Goal: Book appointment/travel/reservation

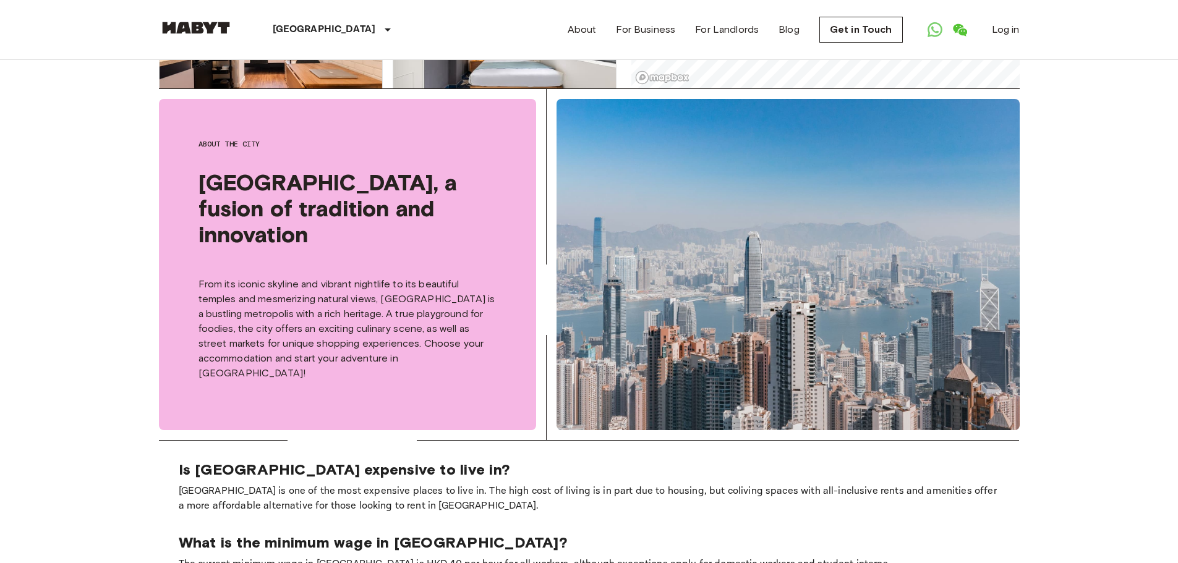
scroll to position [105, 0]
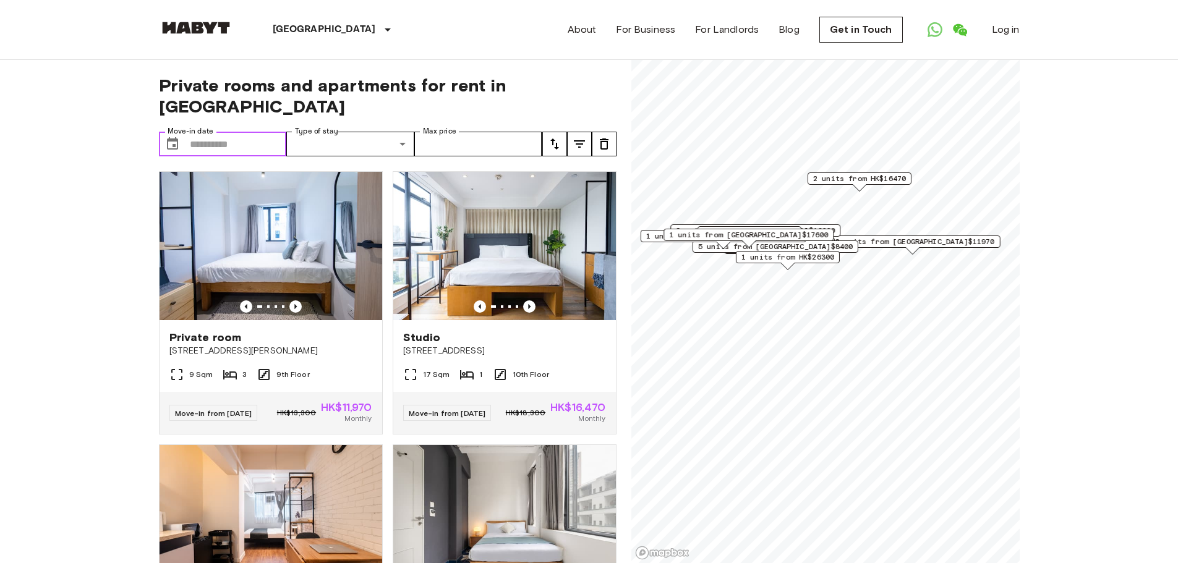
click at [258, 132] on input "Move-in date" at bounding box center [238, 144] width 97 height 25
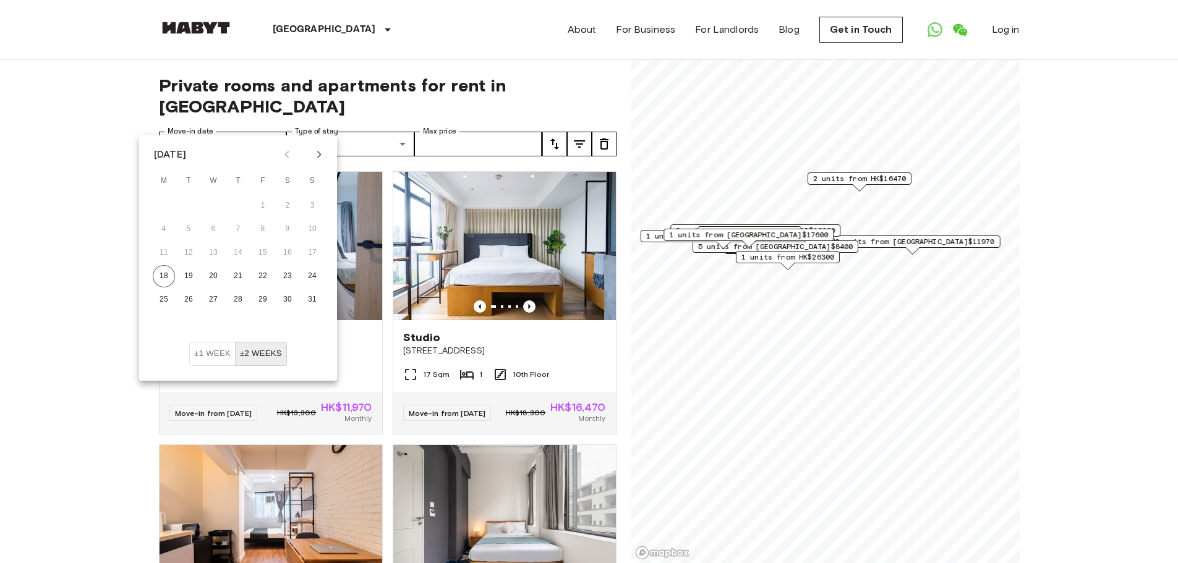
click at [319, 150] on icon "Next month" at bounding box center [319, 154] width 15 height 15
click at [309, 203] on button "7" at bounding box center [312, 206] width 22 height 22
type input "**********"
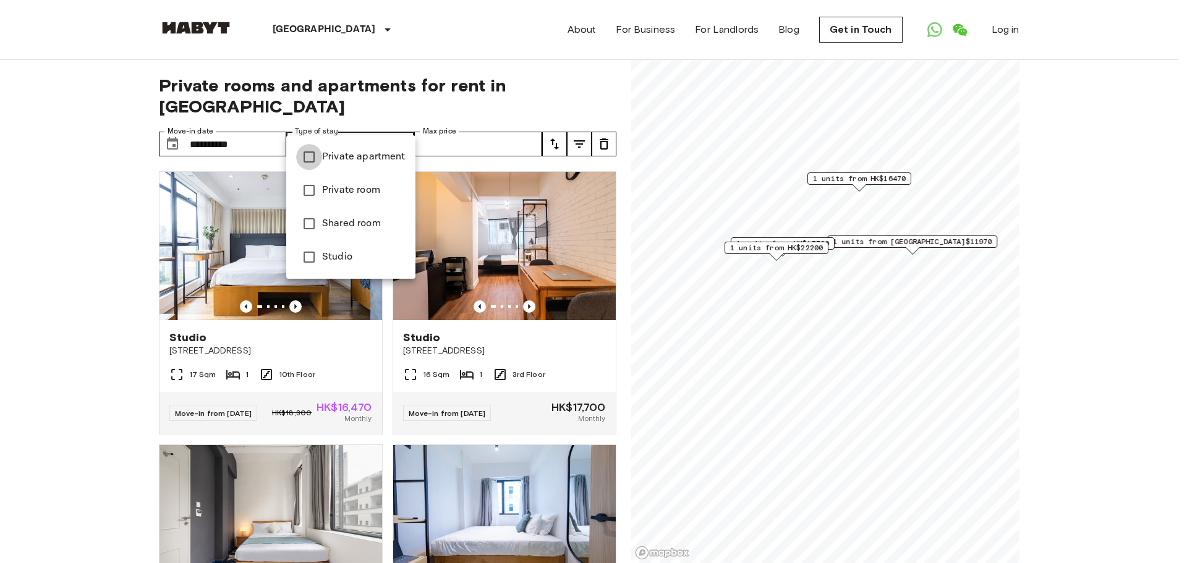
type input "**********"
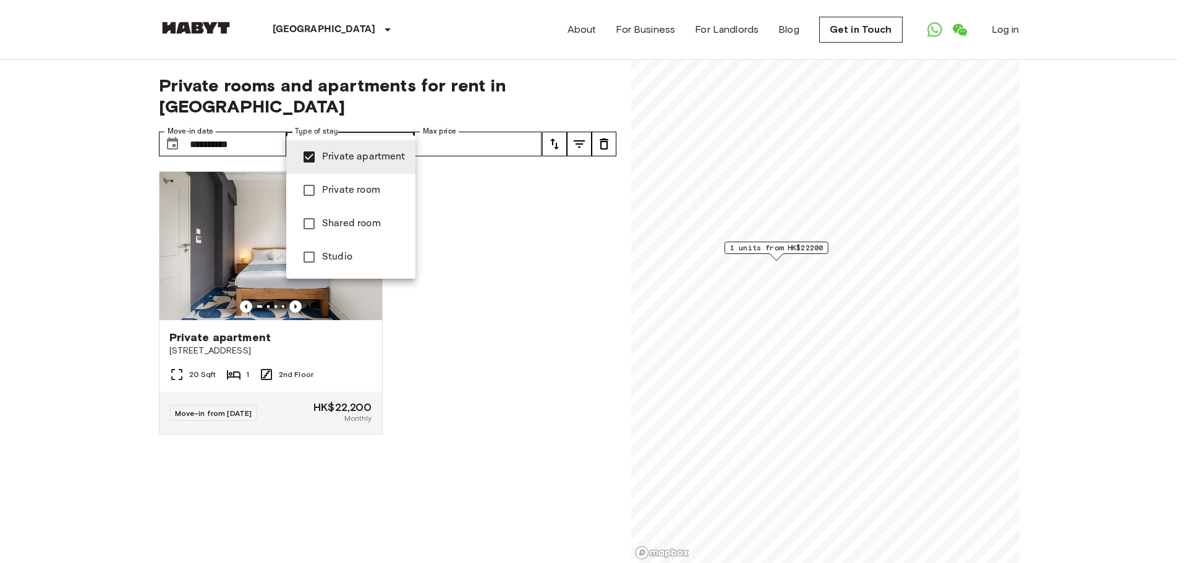
click at [275, 25] on div at bounding box center [593, 281] width 1187 height 563
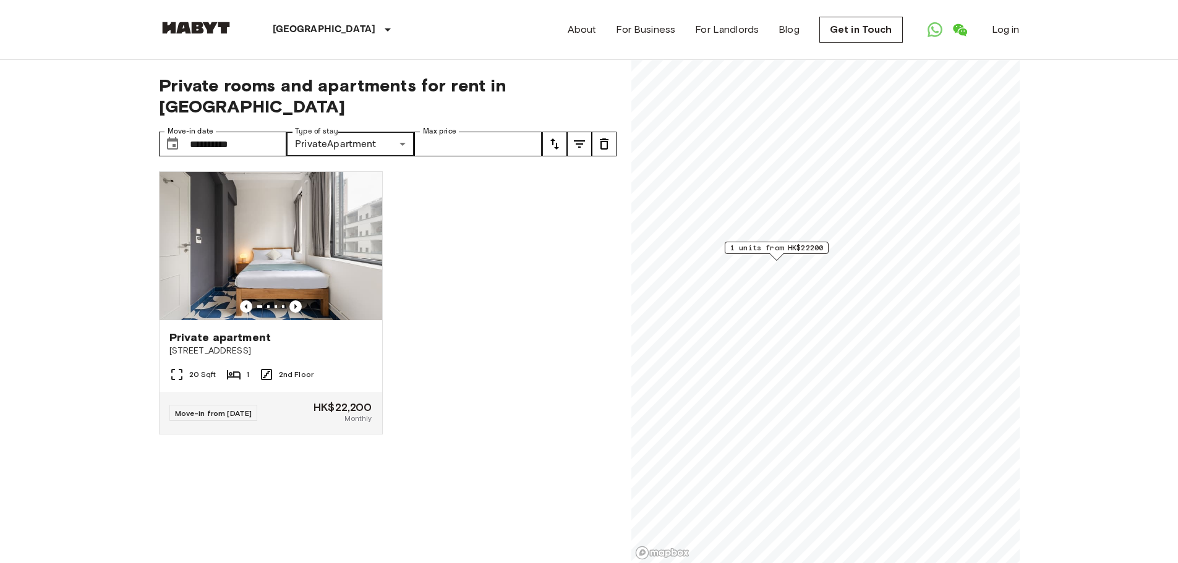
click at [191, 30] on div "Private apartment Private room Shared room Studio" at bounding box center [589, 281] width 1178 height 563
click at [198, 30] on img at bounding box center [196, 28] width 74 height 12
click at [207, 29] on img at bounding box center [196, 28] width 74 height 12
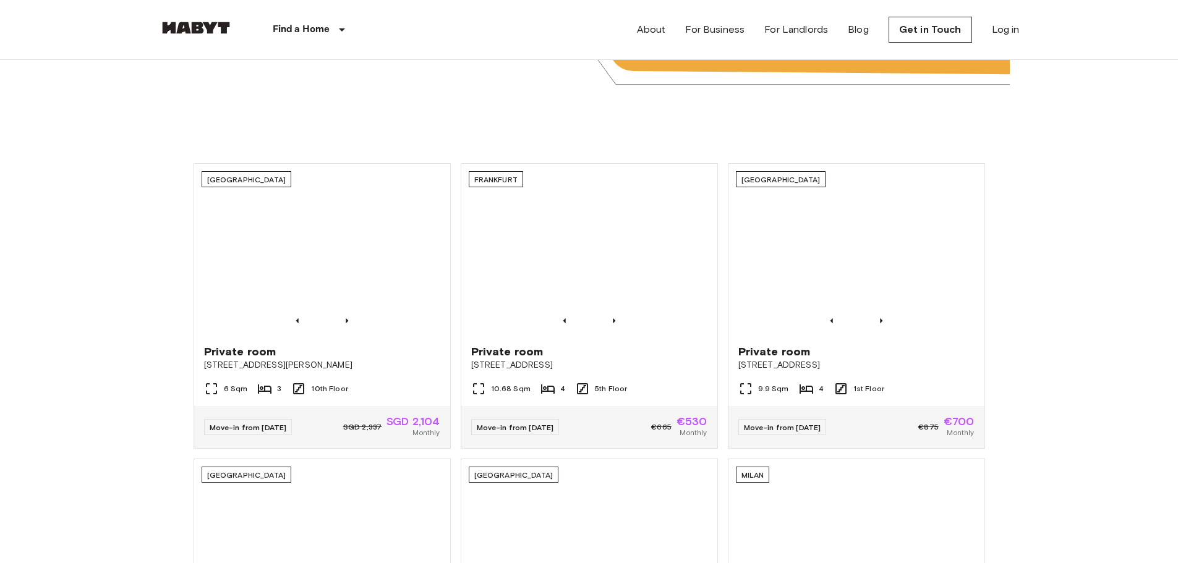
scroll to position [433, 0]
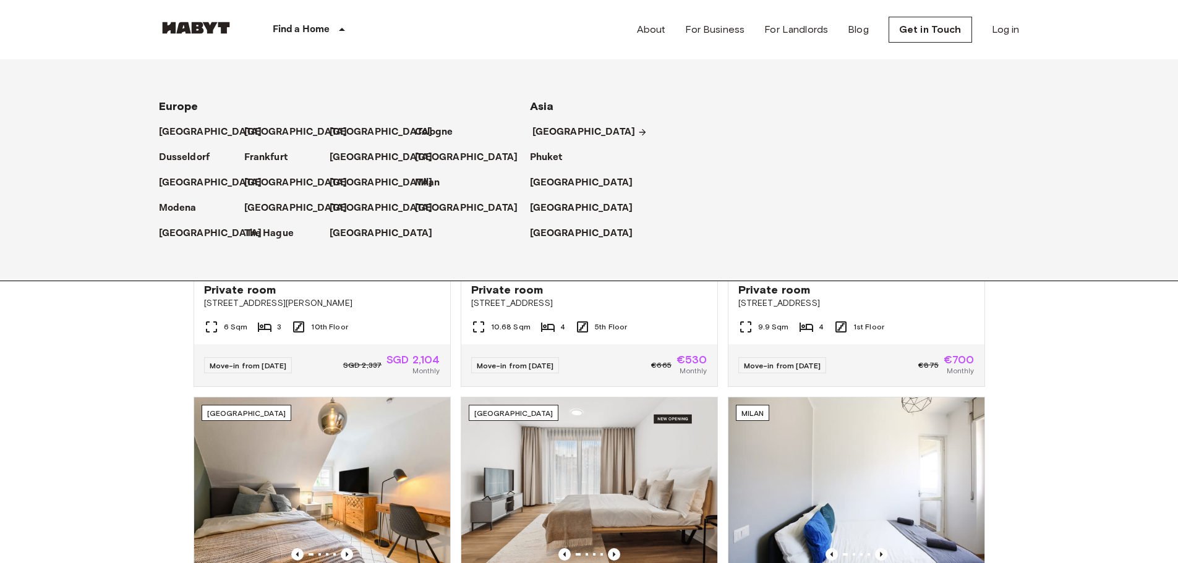
click at [547, 130] on p "[GEOGRAPHIC_DATA]" at bounding box center [583, 132] width 103 height 15
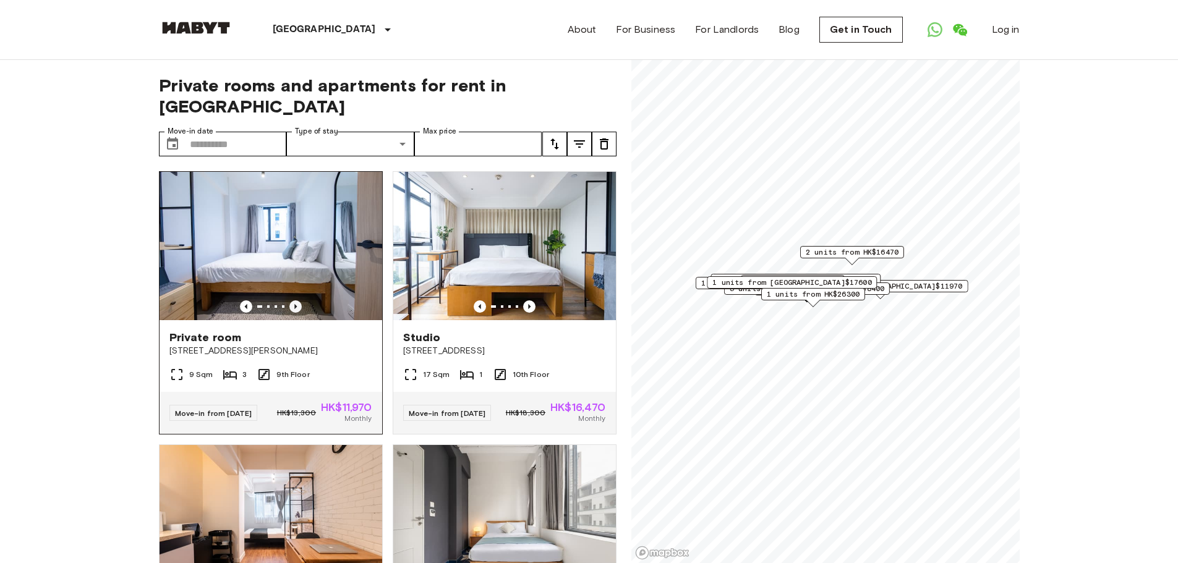
click at [294, 301] on icon "Previous image" at bounding box center [295, 307] width 12 height 12
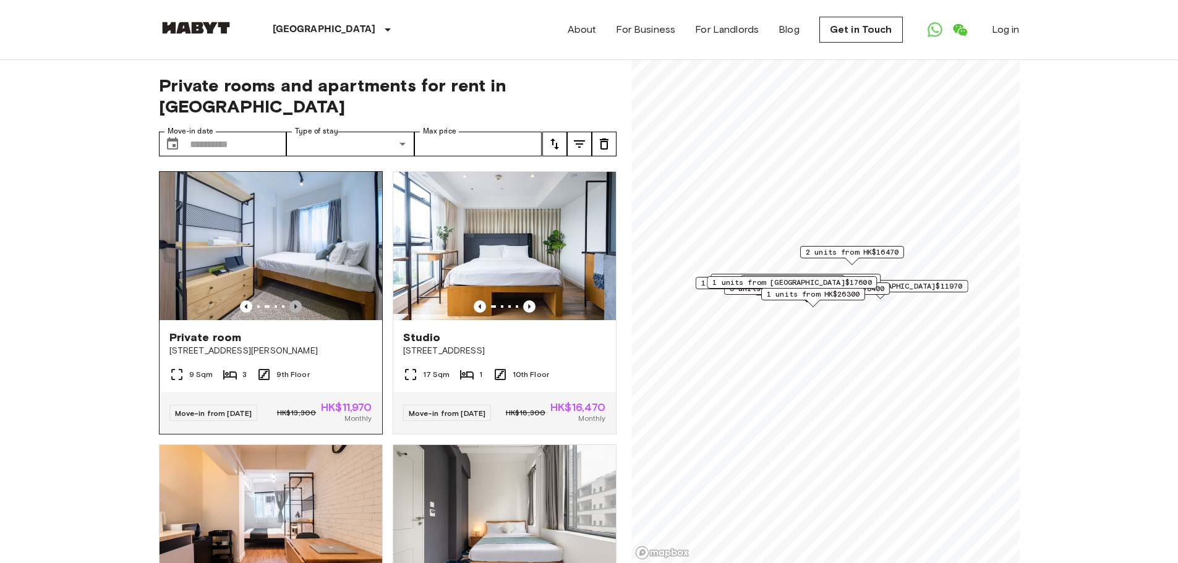
click at [294, 301] on icon "Previous image" at bounding box center [295, 307] width 12 height 12
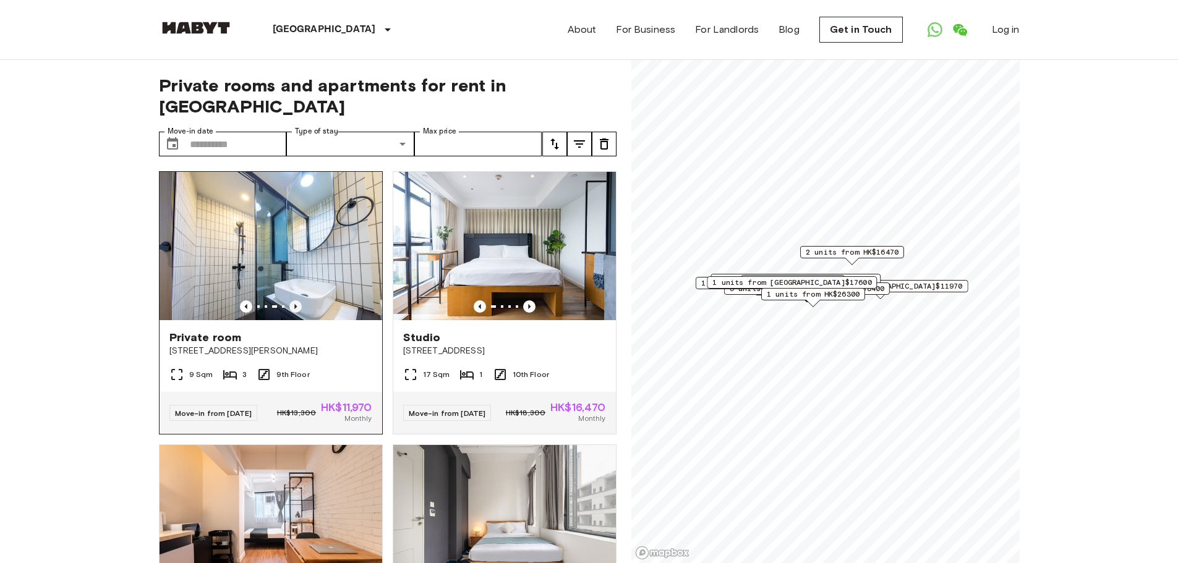
click at [294, 301] on icon "Previous image" at bounding box center [295, 307] width 12 height 12
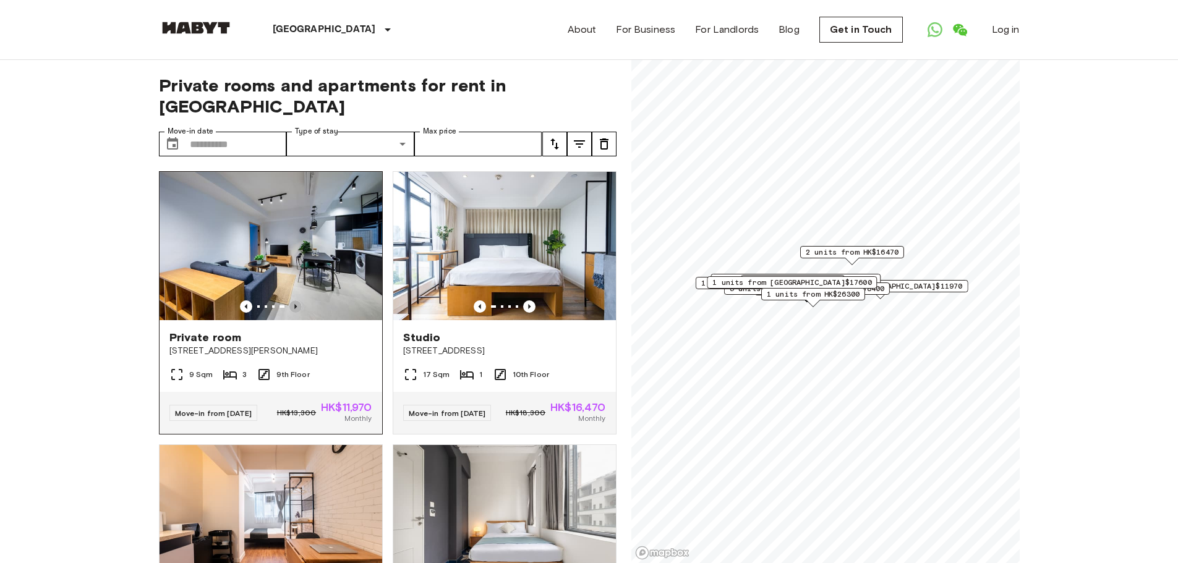
click at [292, 301] on icon "Previous image" at bounding box center [295, 307] width 12 height 12
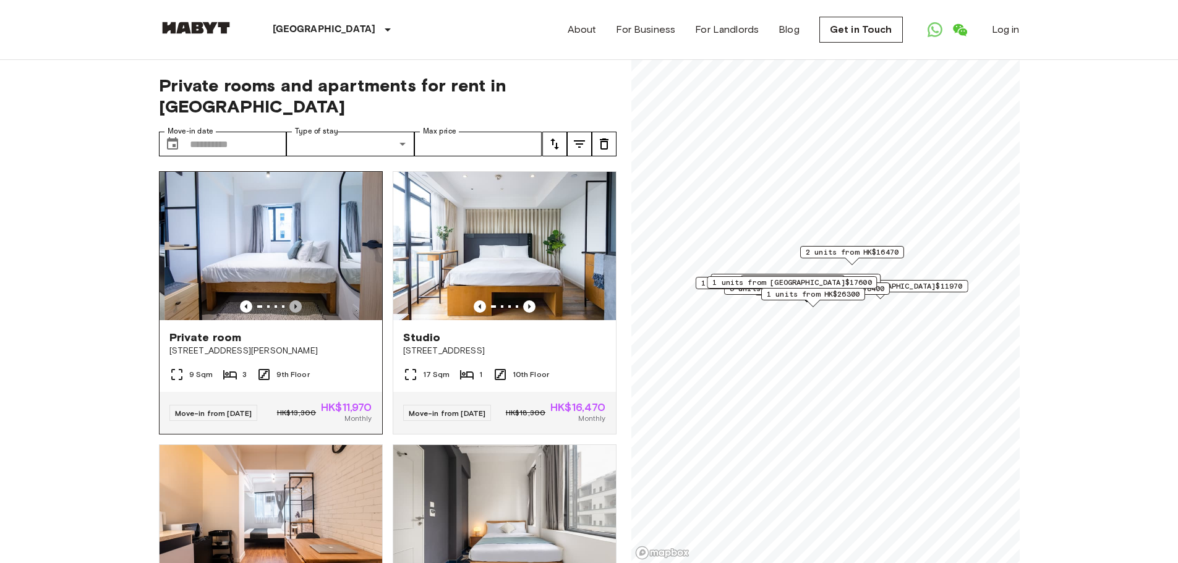
click at [291, 301] on icon "Previous image" at bounding box center [295, 307] width 12 height 12
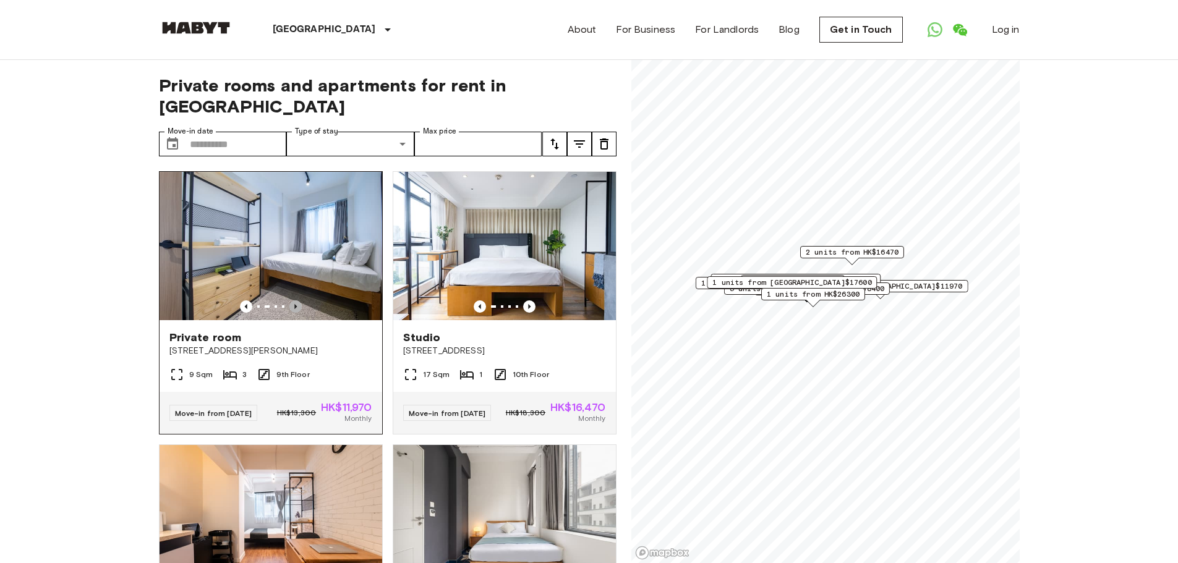
click at [291, 301] on icon "Previous image" at bounding box center [295, 307] width 12 height 12
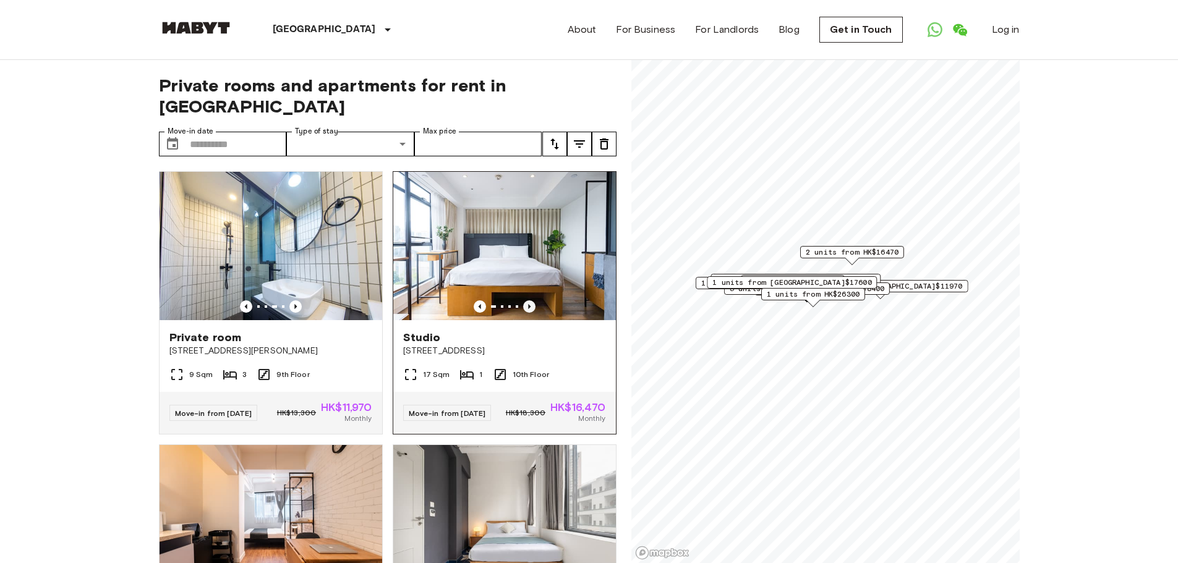
click at [526, 301] on icon "Previous image" at bounding box center [529, 307] width 12 height 12
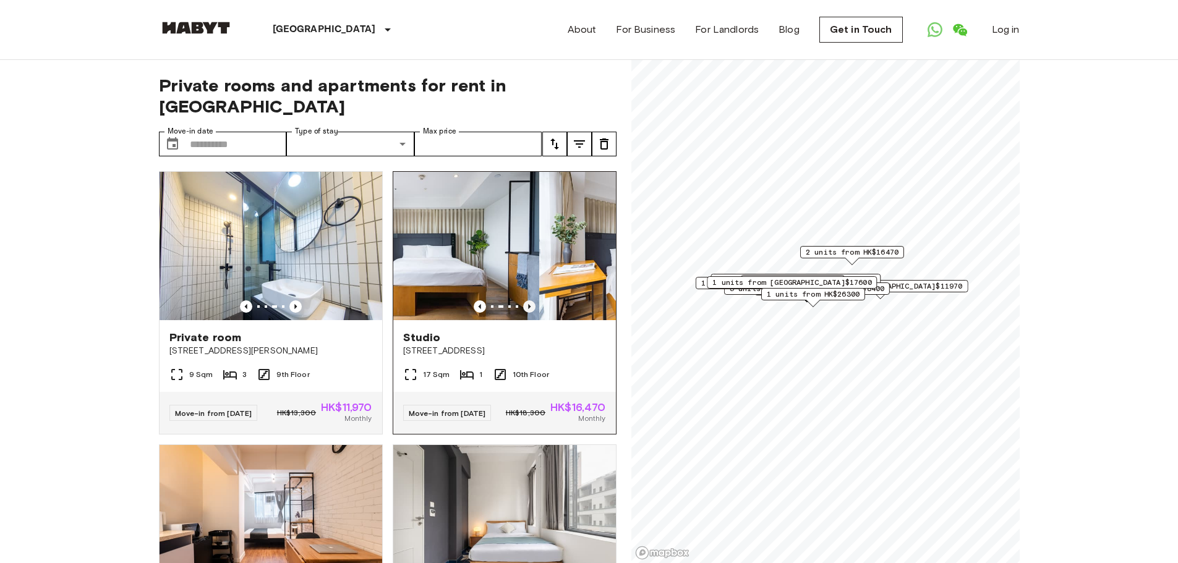
click at [524, 301] on icon "Previous image" at bounding box center [529, 307] width 12 height 12
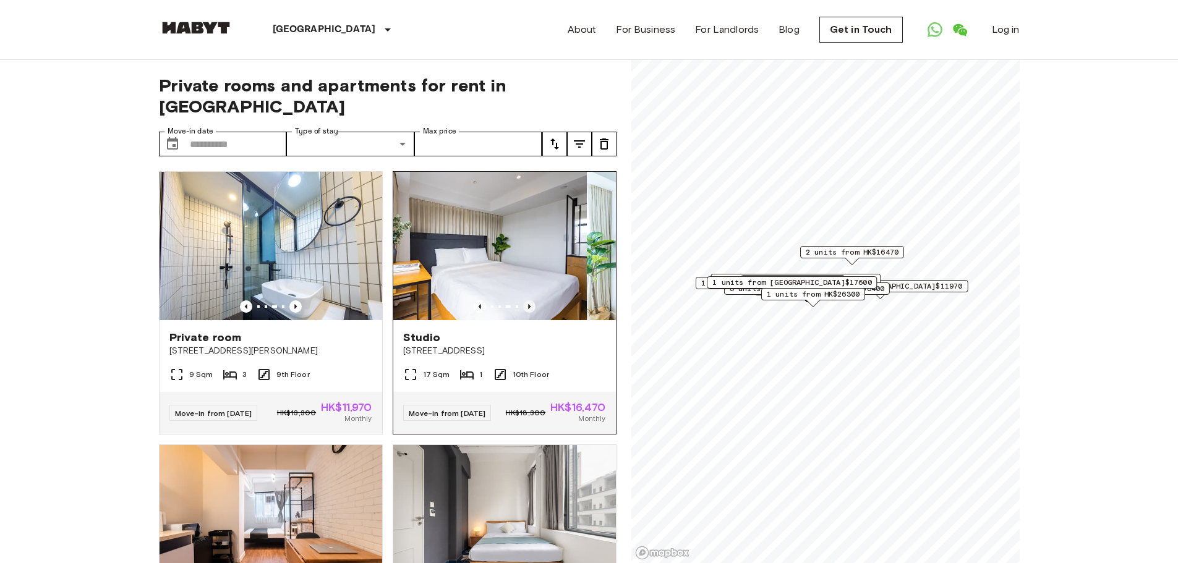
click at [524, 301] on icon "Previous image" at bounding box center [529, 307] width 12 height 12
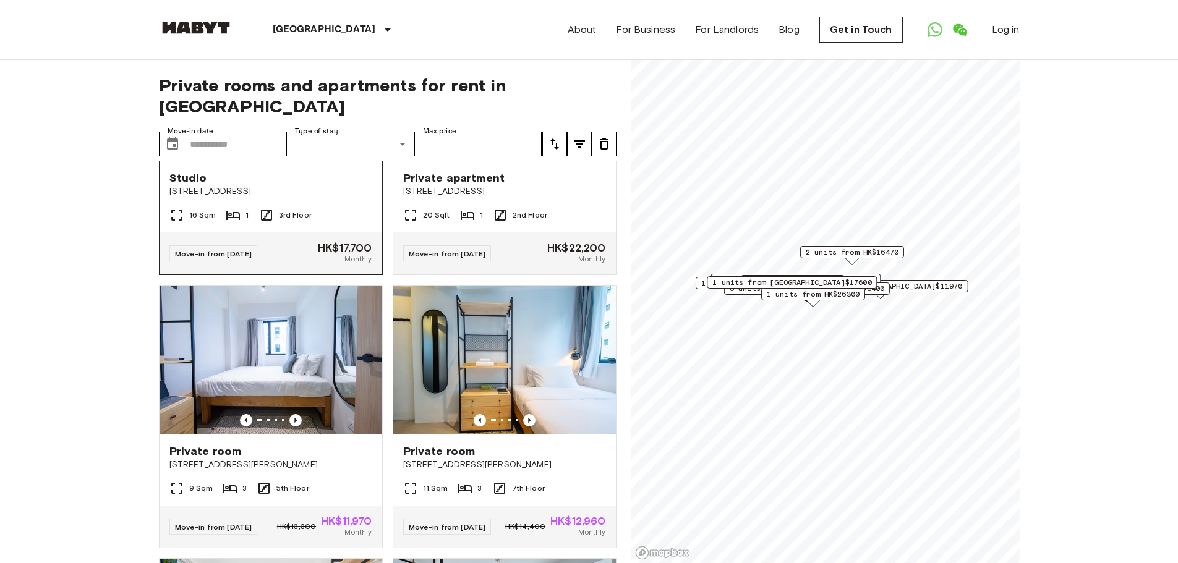
scroll to position [557, 0]
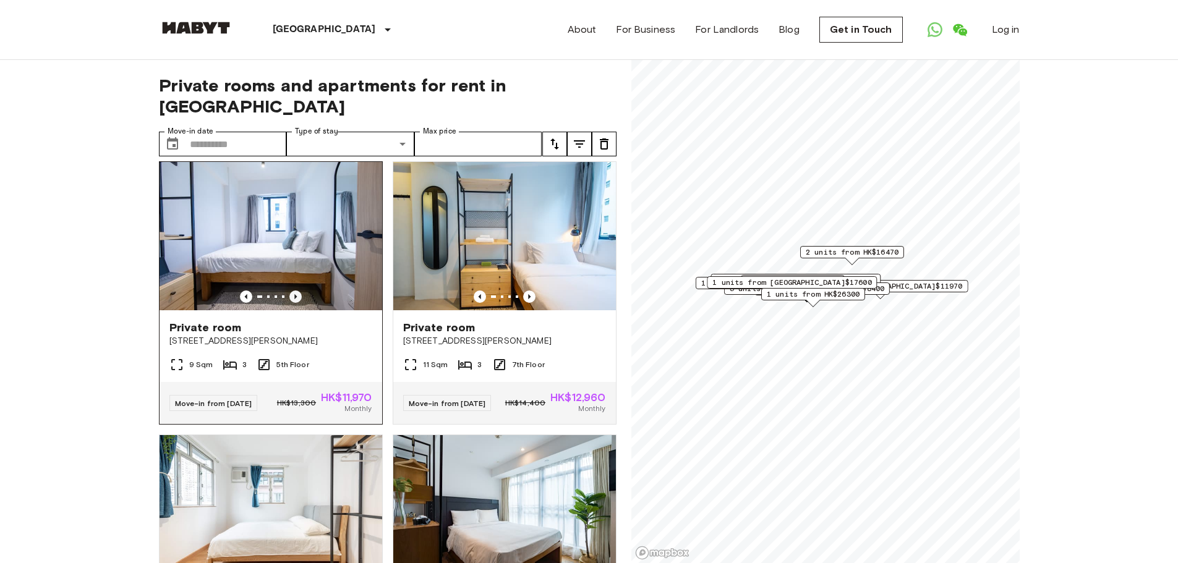
click at [296, 291] on icon "Previous image" at bounding box center [295, 297] width 12 height 12
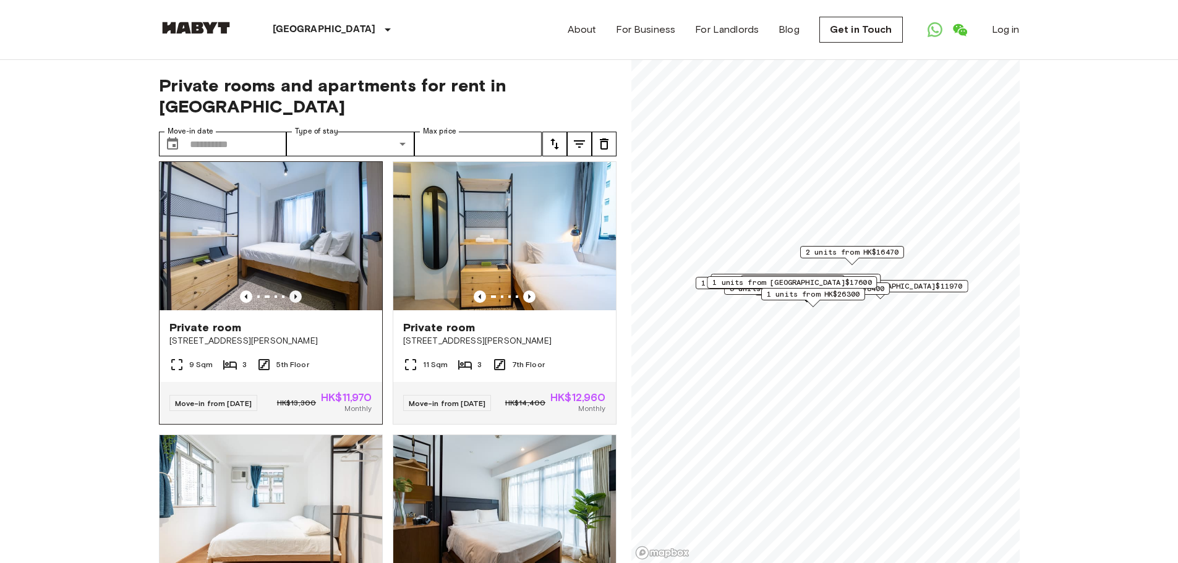
click at [296, 291] on icon "Previous image" at bounding box center [295, 297] width 12 height 12
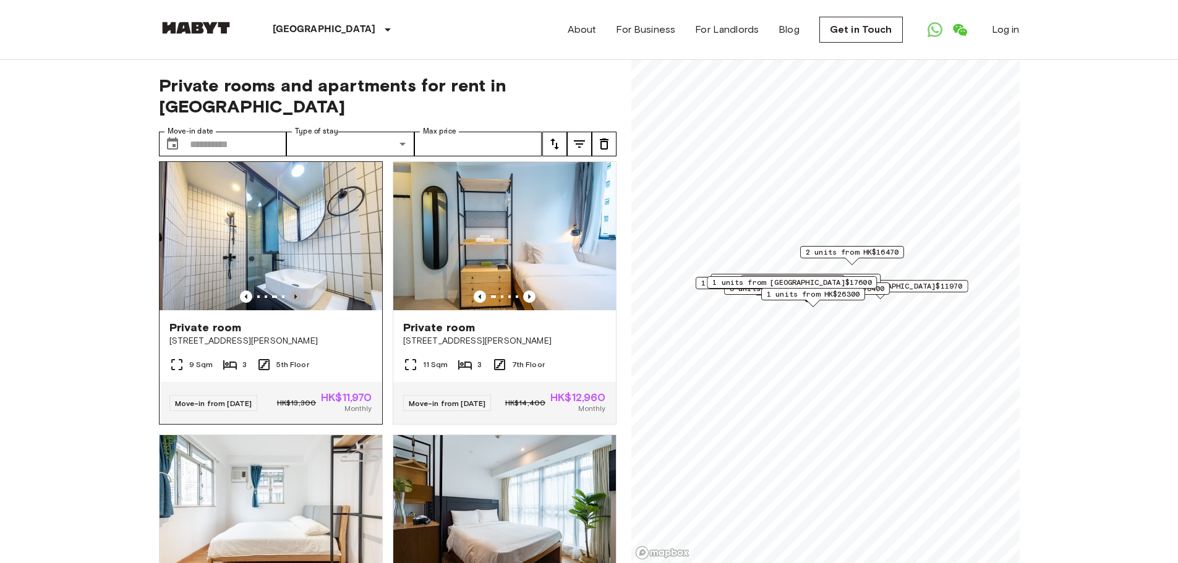
click at [296, 291] on icon "Previous image" at bounding box center [295, 297] width 12 height 12
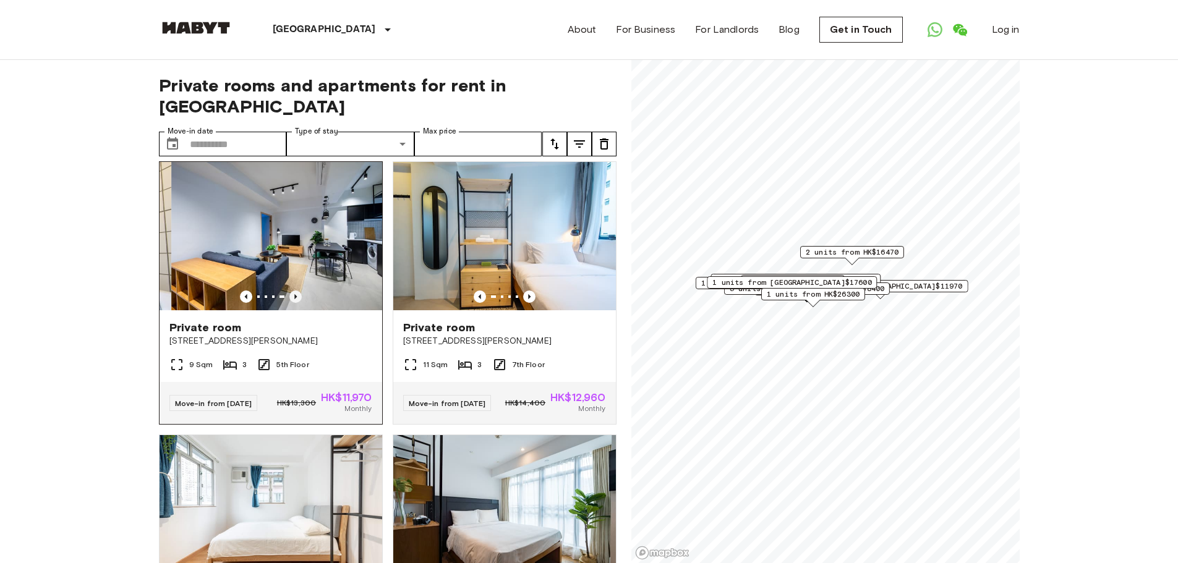
click at [296, 291] on icon "Previous image" at bounding box center [295, 297] width 12 height 12
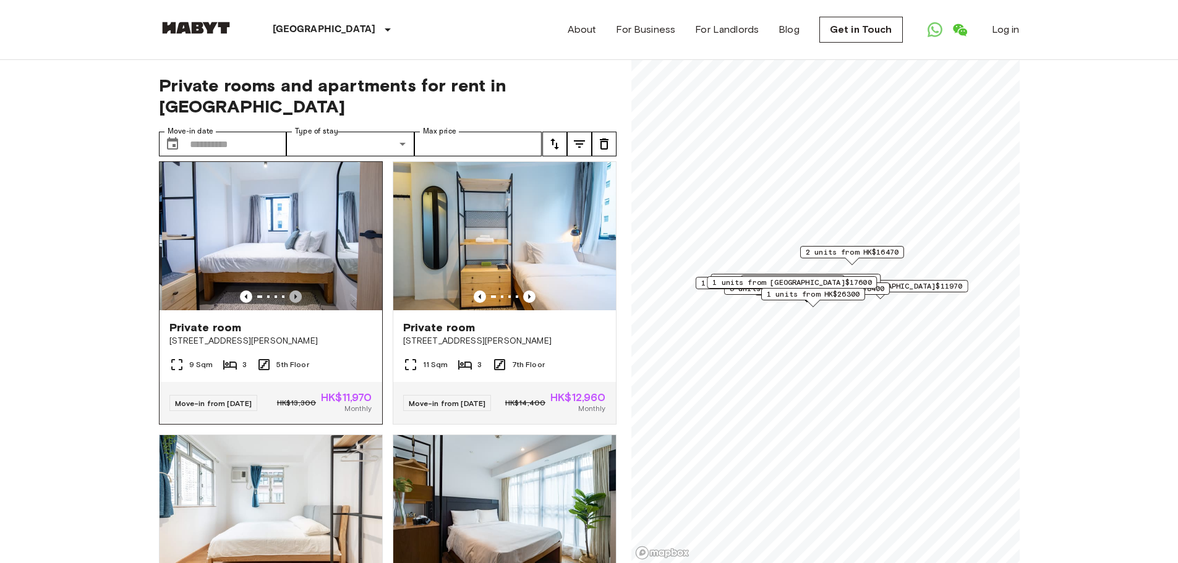
click at [296, 291] on icon "Previous image" at bounding box center [295, 297] width 12 height 12
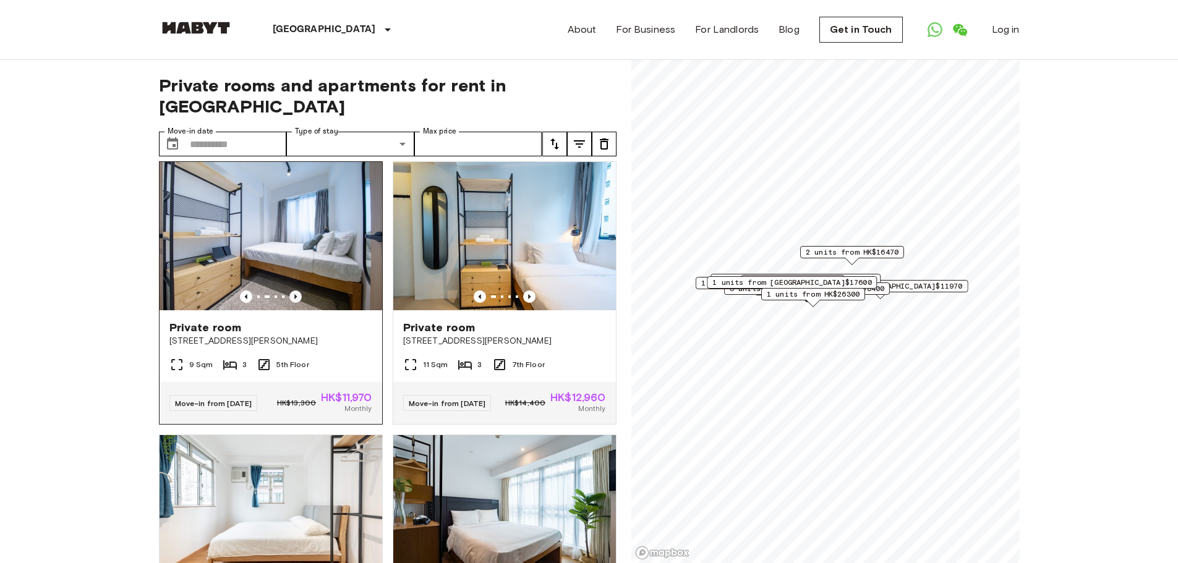
click at [296, 291] on icon "Previous image" at bounding box center [295, 297] width 12 height 12
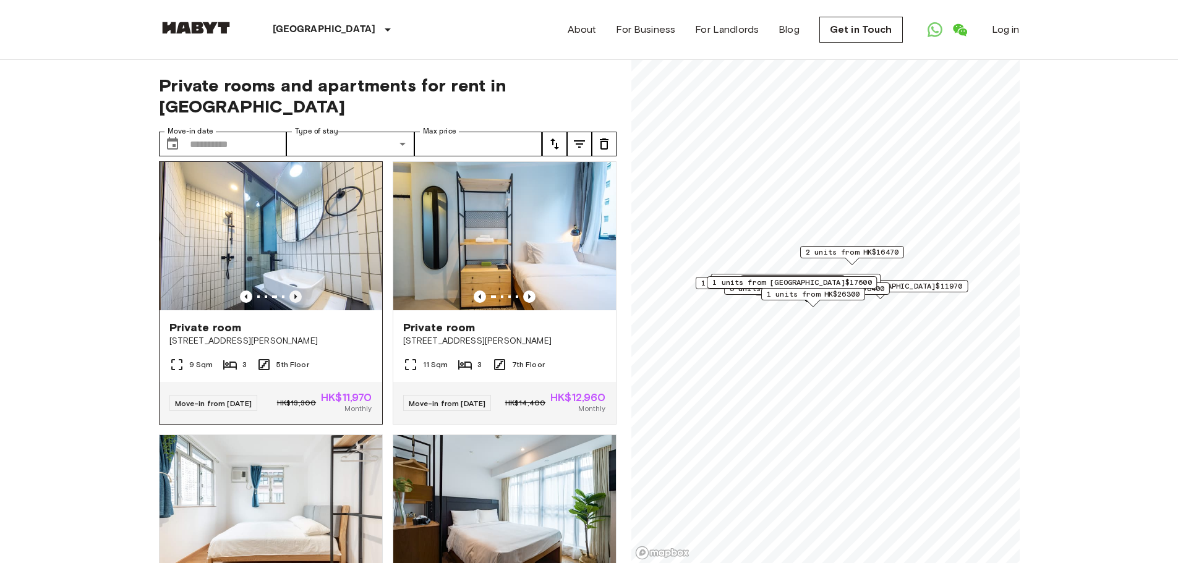
click at [296, 291] on icon "Previous image" at bounding box center [295, 297] width 12 height 12
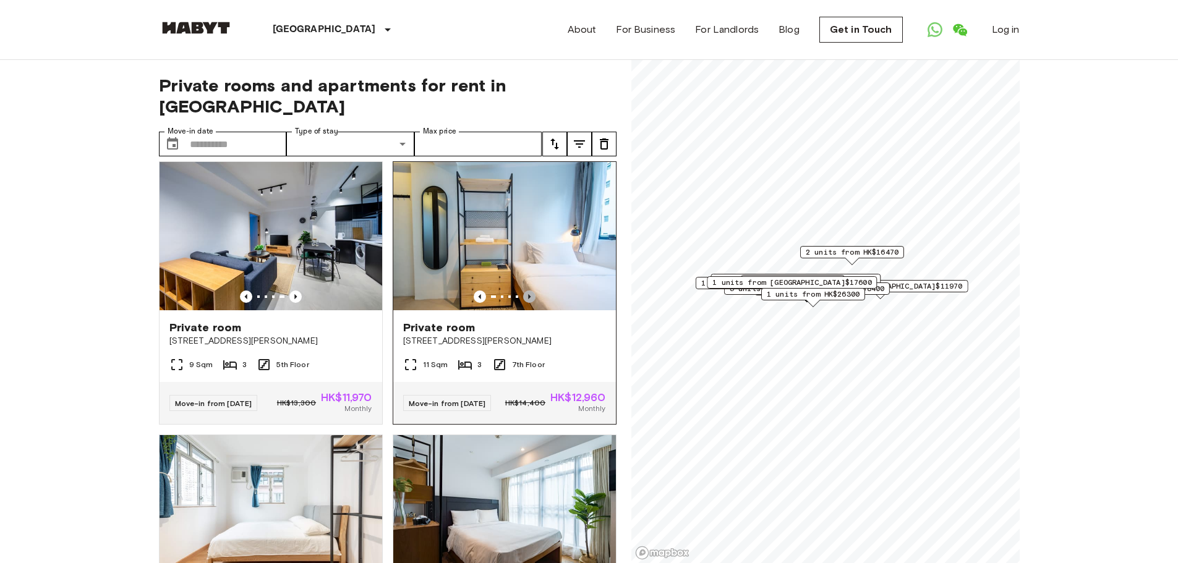
click at [523, 292] on icon "Previous image" at bounding box center [529, 297] width 12 height 12
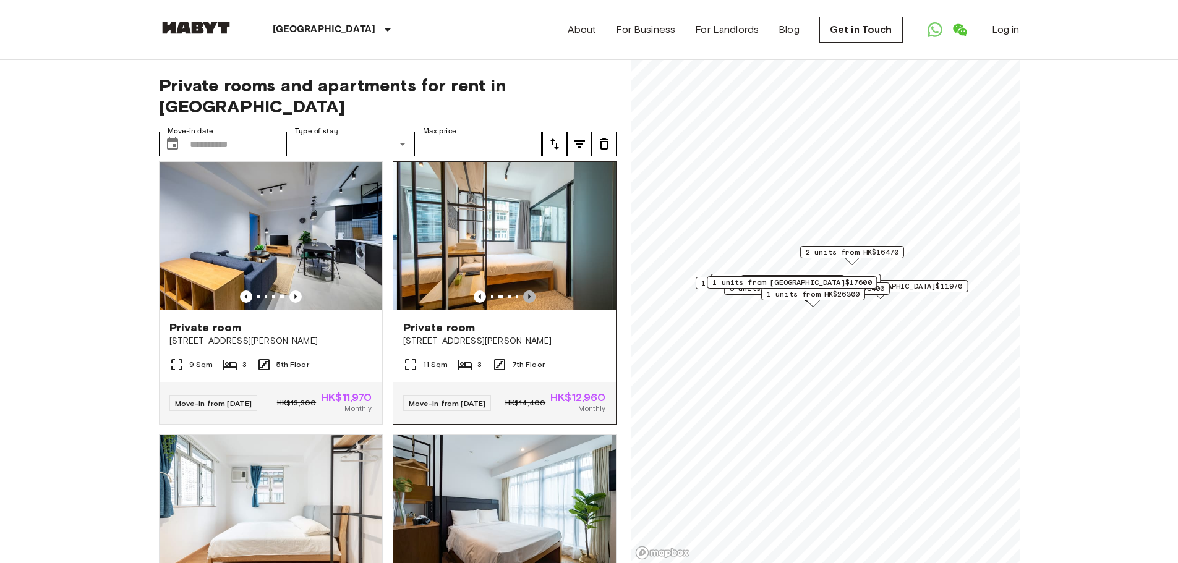
click at [523, 292] on icon "Previous image" at bounding box center [529, 297] width 12 height 12
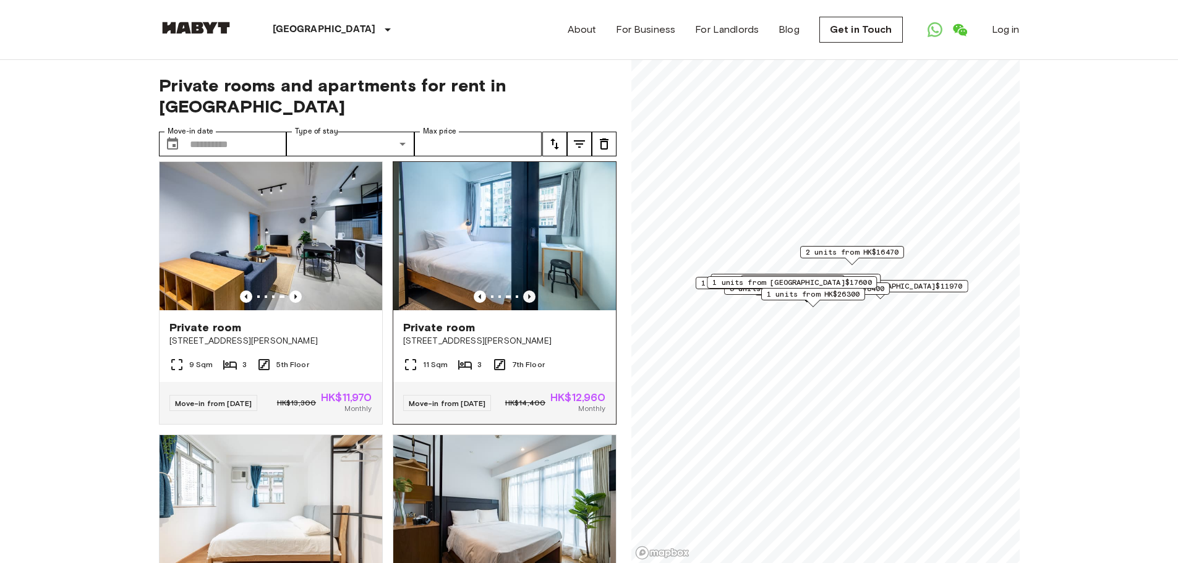
click at [523, 292] on icon "Previous image" at bounding box center [529, 297] width 12 height 12
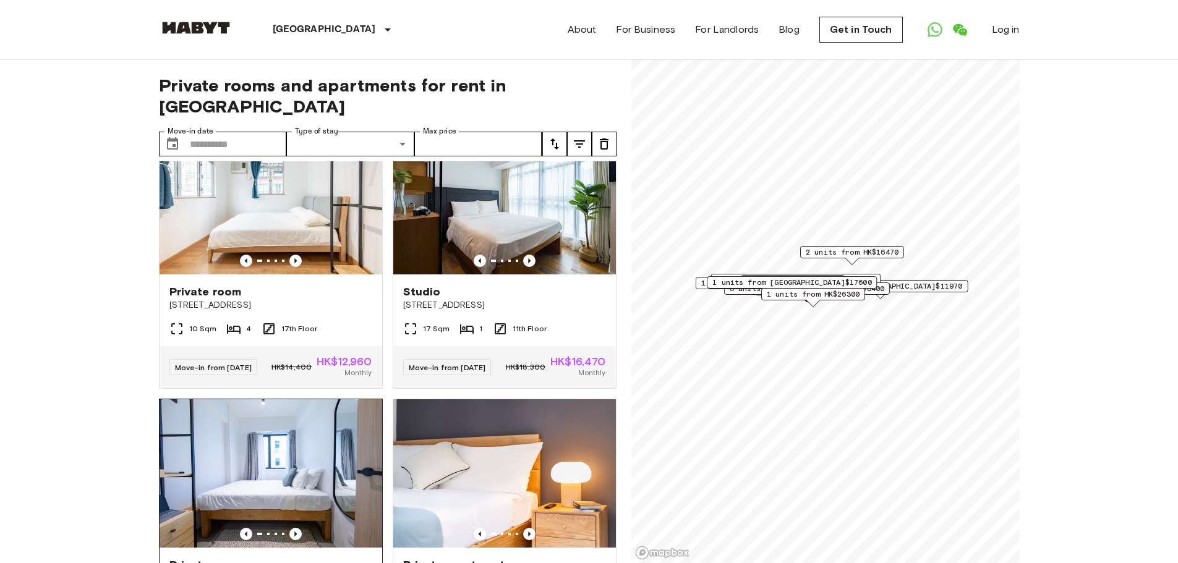
scroll to position [1051, 0]
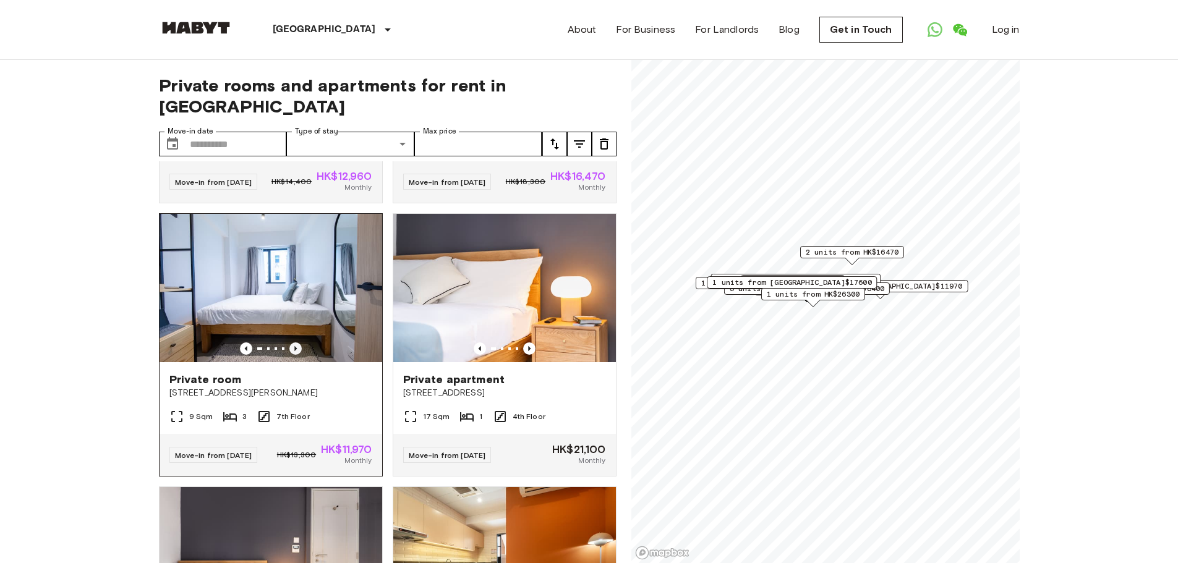
click at [295, 355] on icon "Previous image" at bounding box center [295, 349] width 12 height 12
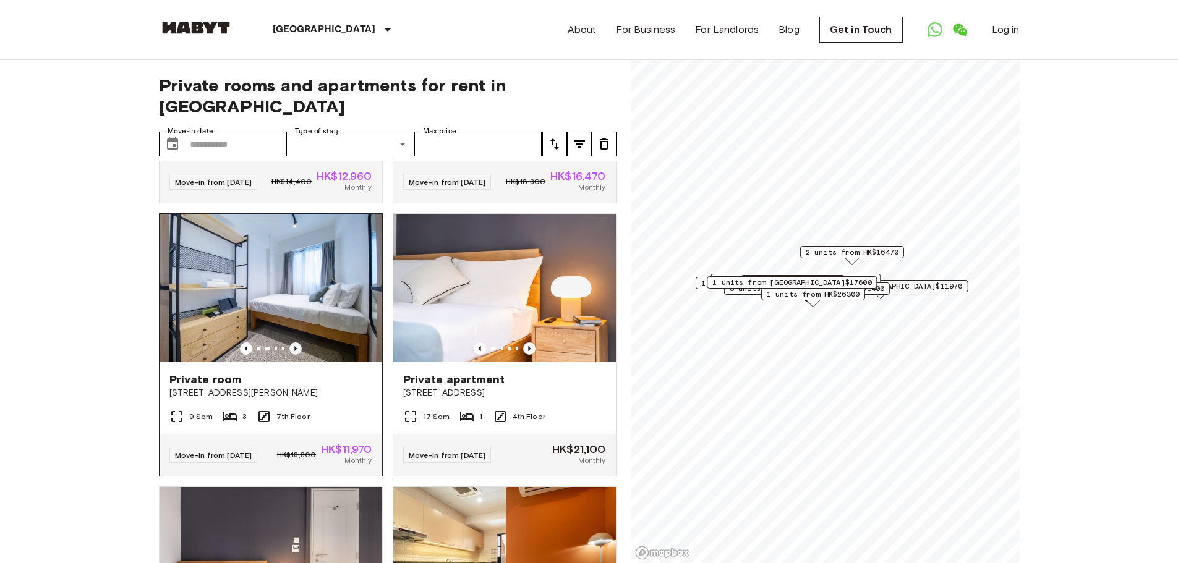
click at [295, 355] on icon "Previous image" at bounding box center [295, 349] width 12 height 12
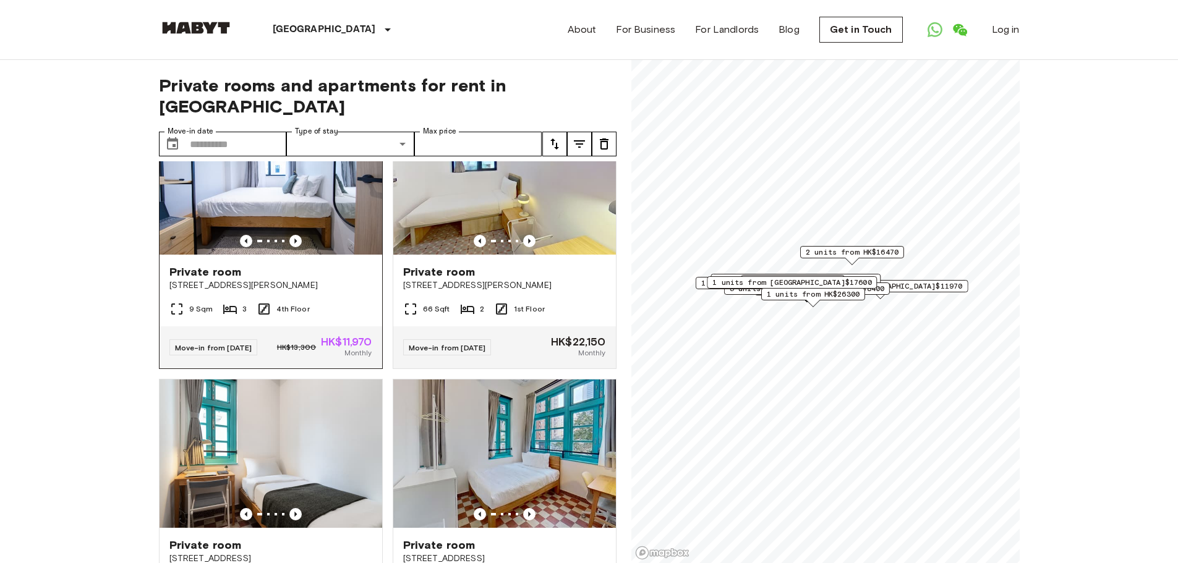
scroll to position [2041, 0]
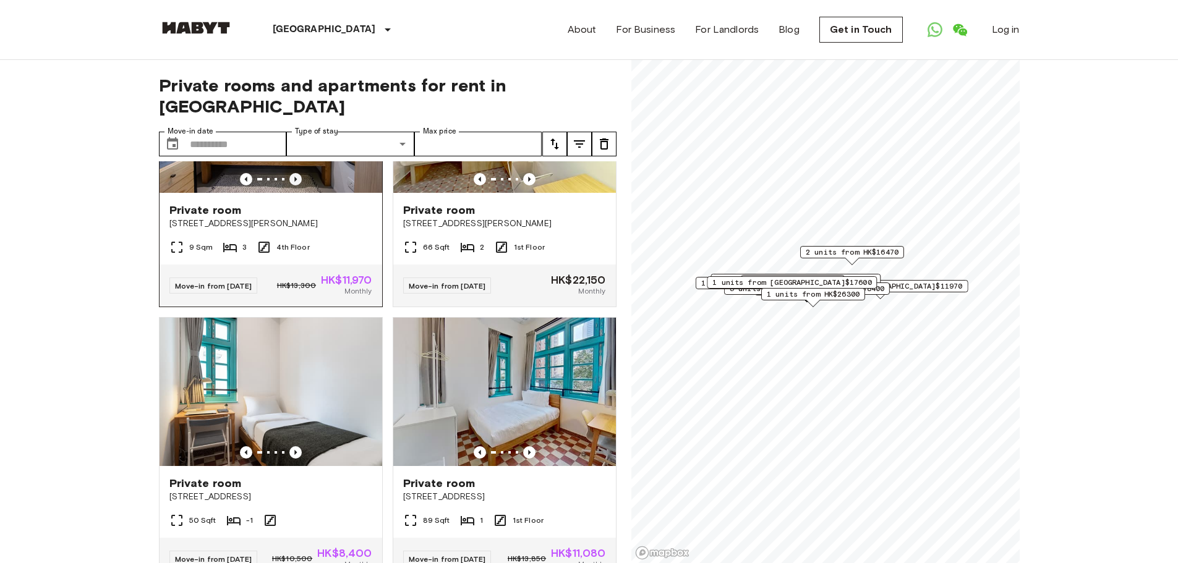
click at [291, 186] on icon "Previous image" at bounding box center [295, 179] width 12 height 12
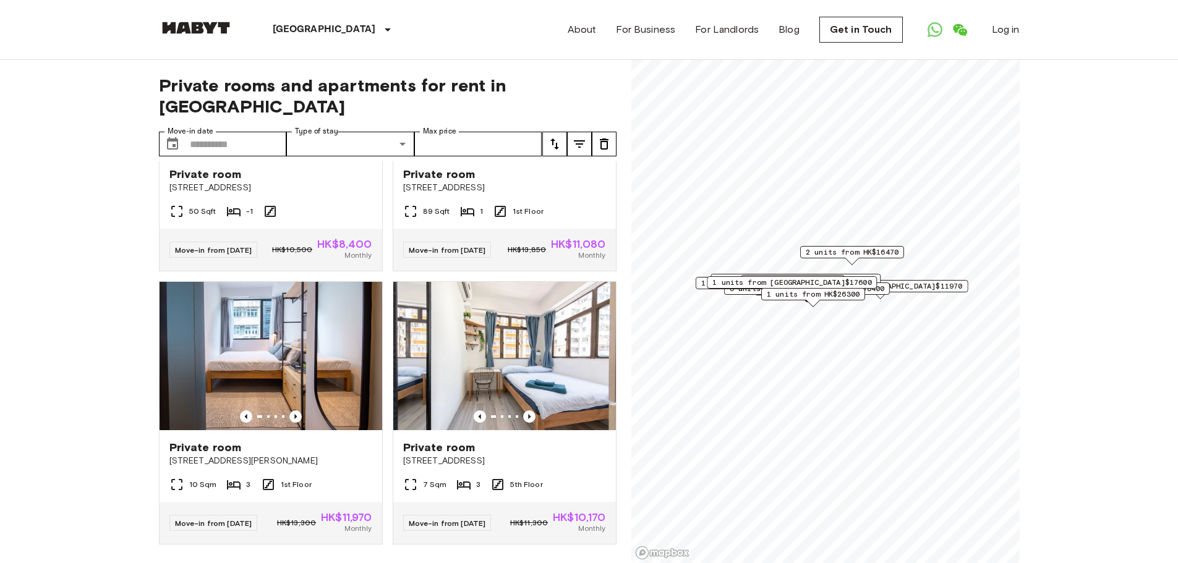
scroll to position [2288, 0]
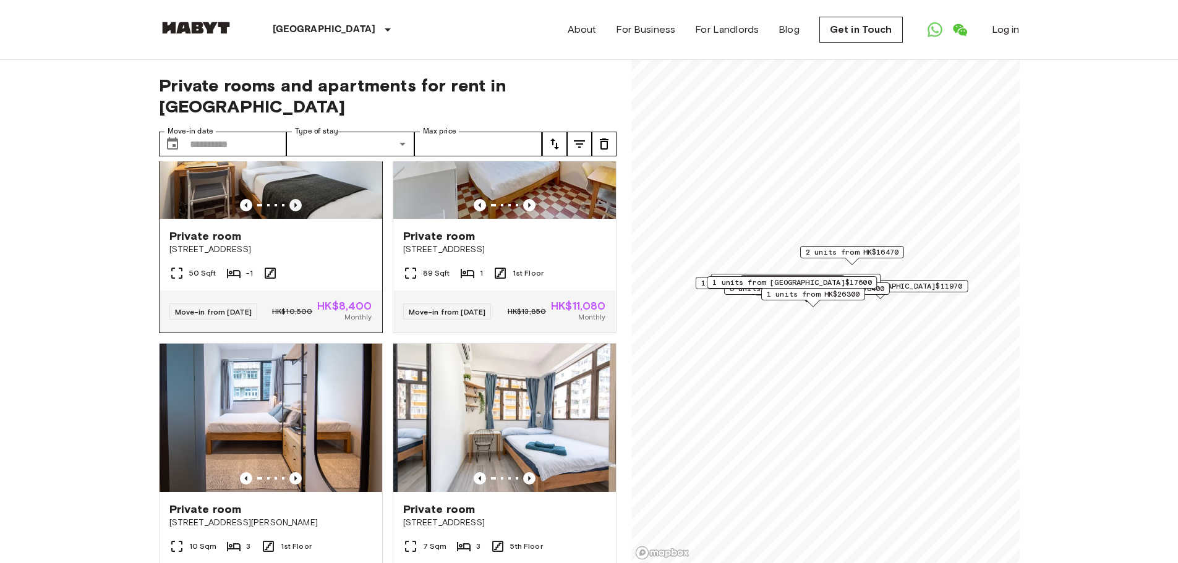
click at [293, 211] on icon "Previous image" at bounding box center [295, 205] width 12 height 12
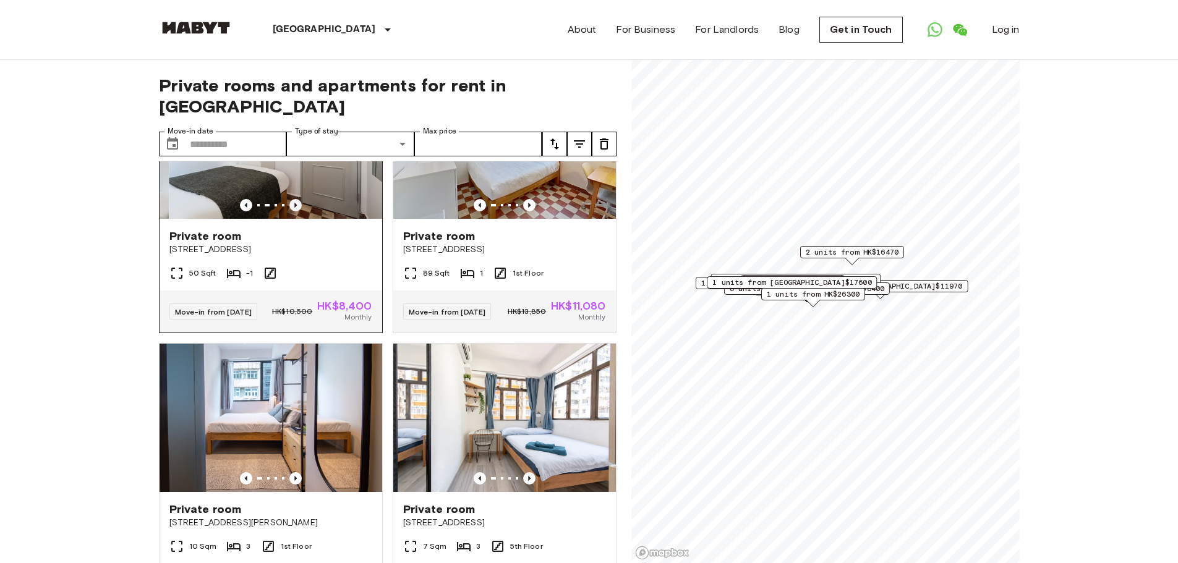
click at [293, 211] on icon "Previous image" at bounding box center [295, 205] width 12 height 12
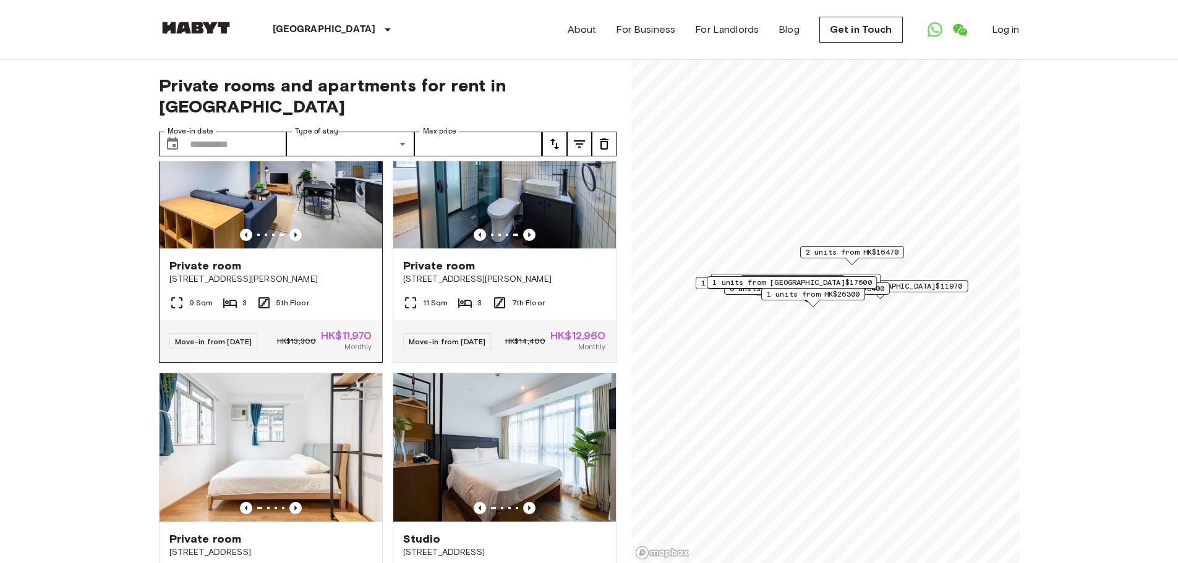
scroll to position [557, 0]
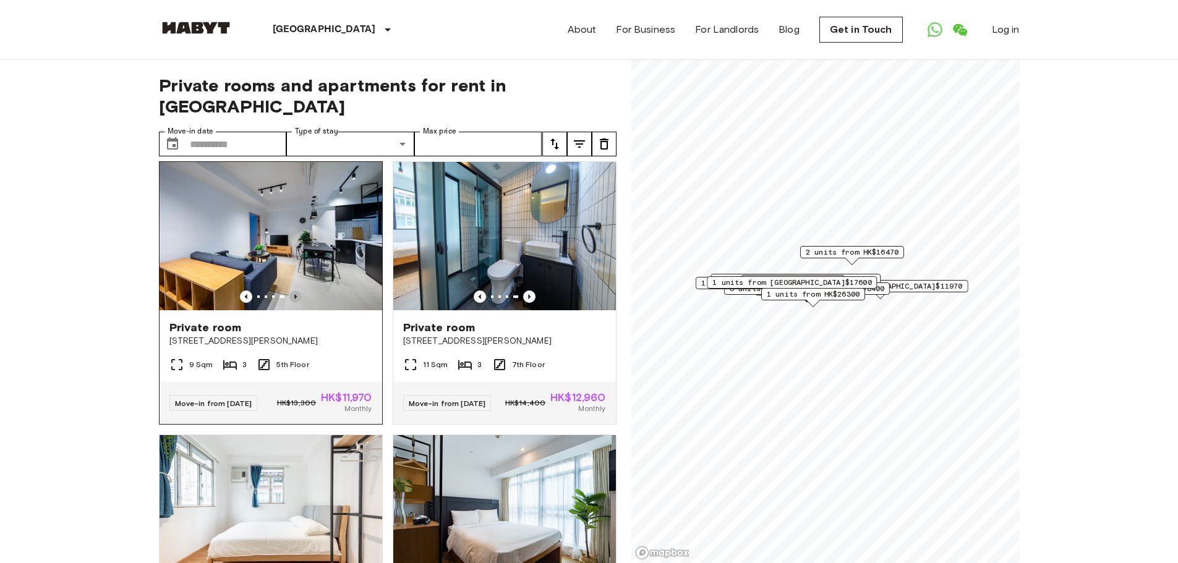
click at [295, 291] on icon "Previous image" at bounding box center [295, 297] width 12 height 12
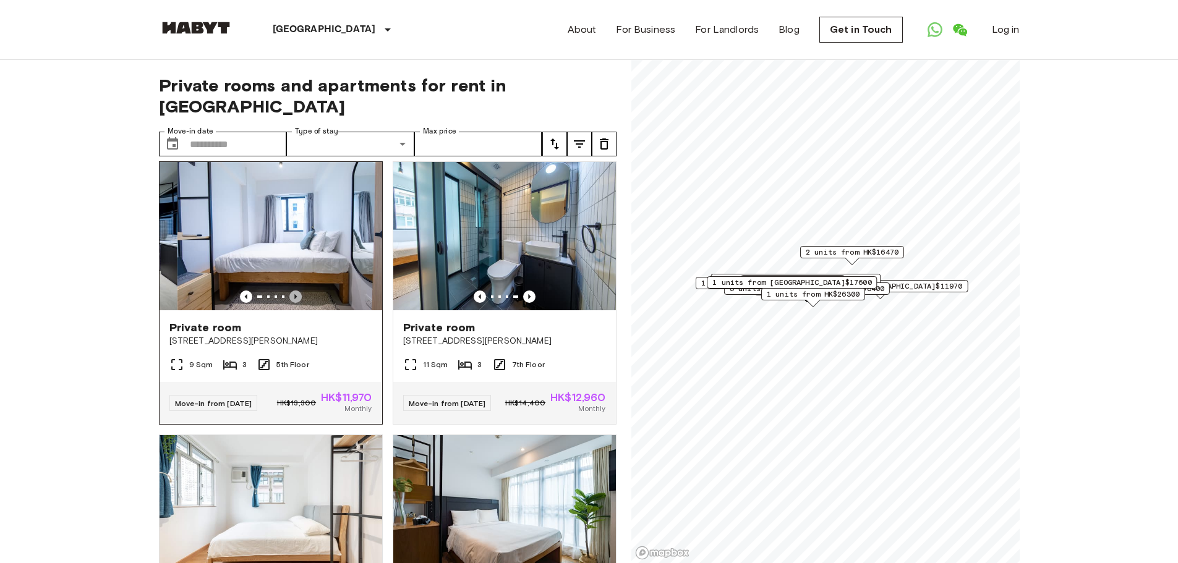
click at [295, 291] on icon "Previous image" at bounding box center [295, 297] width 12 height 12
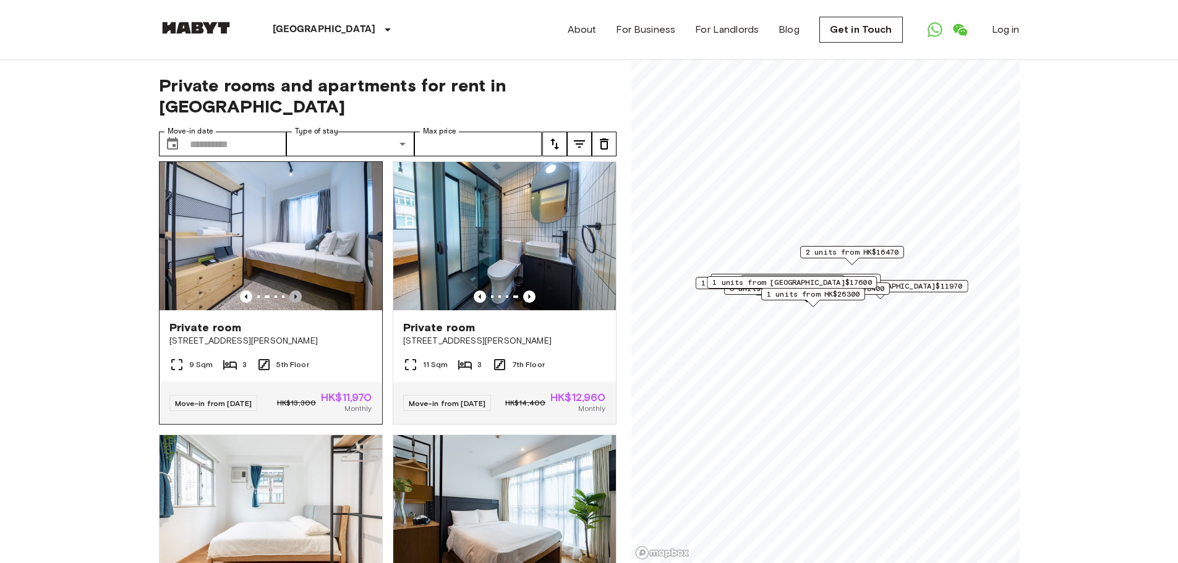
click at [295, 291] on icon "Previous image" at bounding box center [295, 297] width 12 height 12
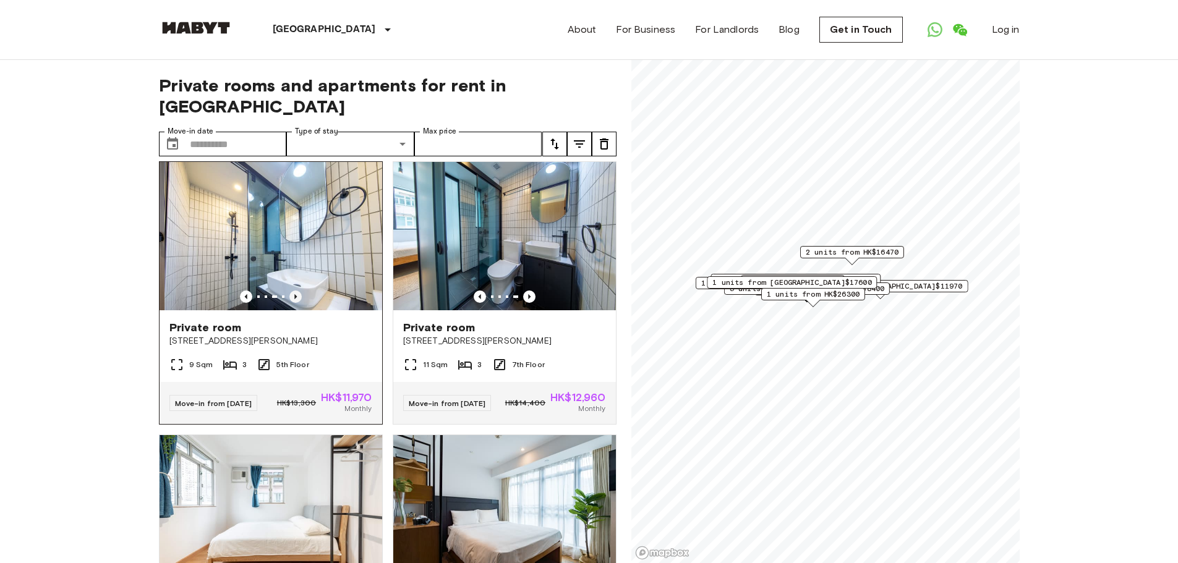
click at [295, 291] on icon "Previous image" at bounding box center [295, 297] width 12 height 12
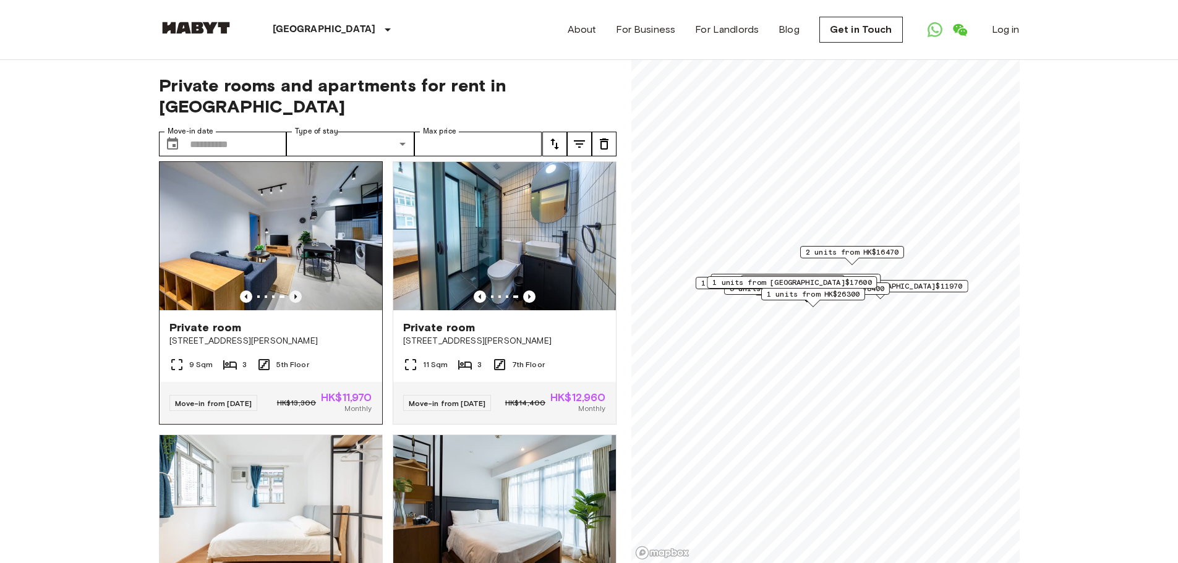
click at [296, 292] on icon "Previous image" at bounding box center [295, 297] width 12 height 12
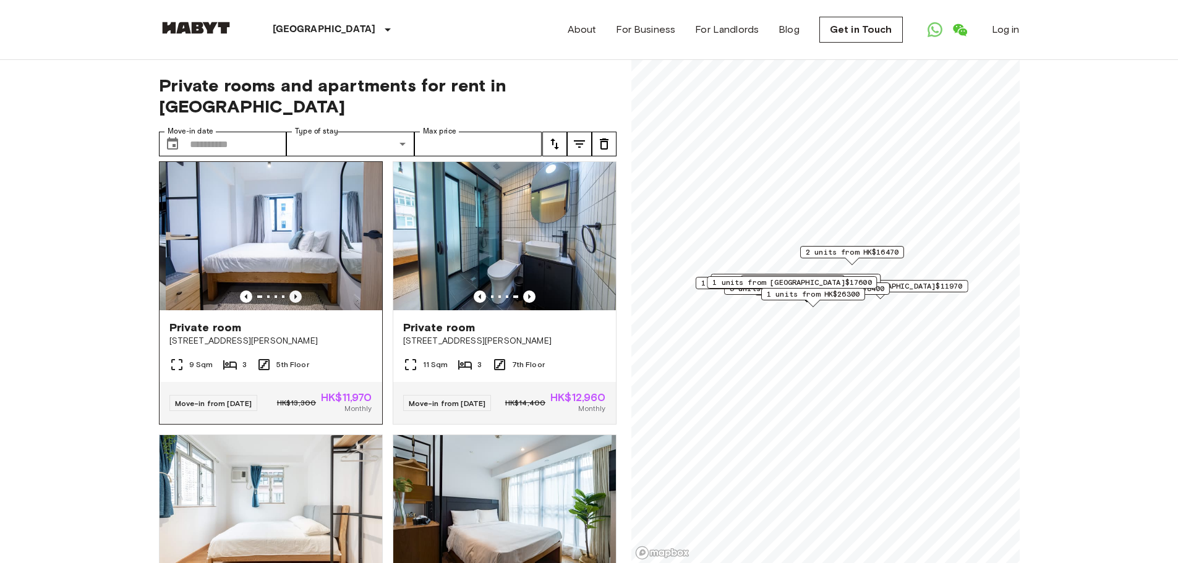
click at [296, 292] on icon "Previous image" at bounding box center [295, 297] width 12 height 12
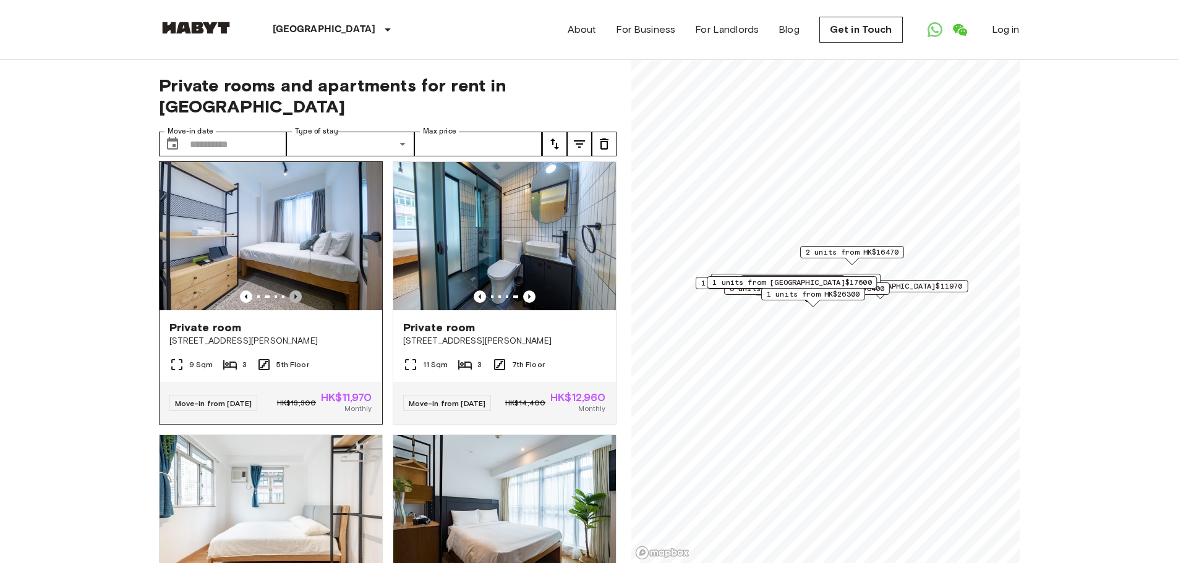
click at [296, 292] on icon "Previous image" at bounding box center [295, 297] width 12 height 12
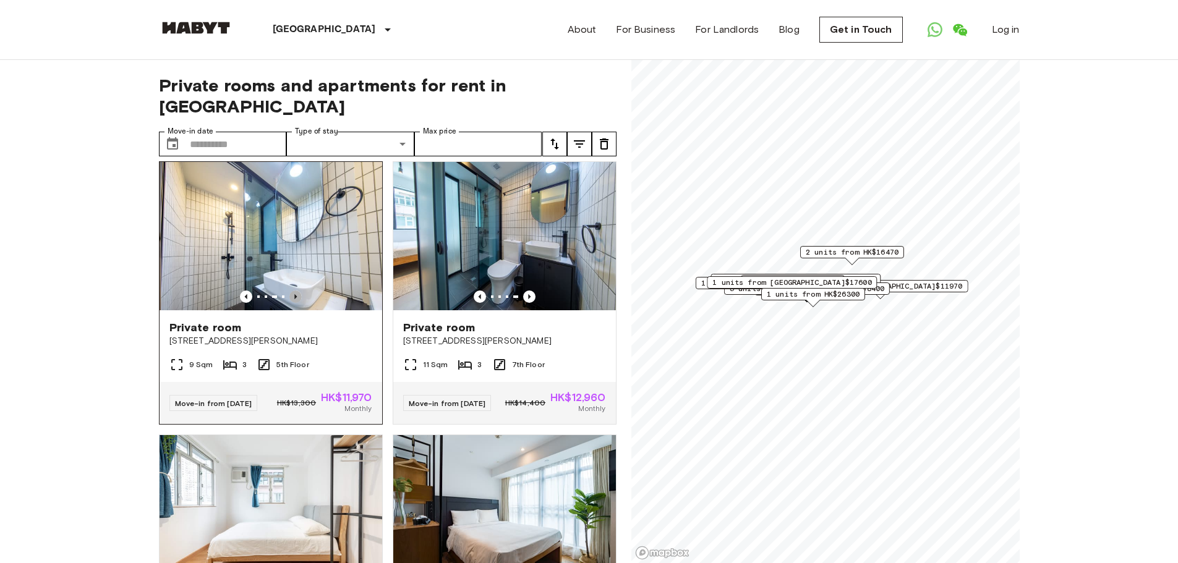
click at [296, 292] on icon "Previous image" at bounding box center [295, 297] width 12 height 12
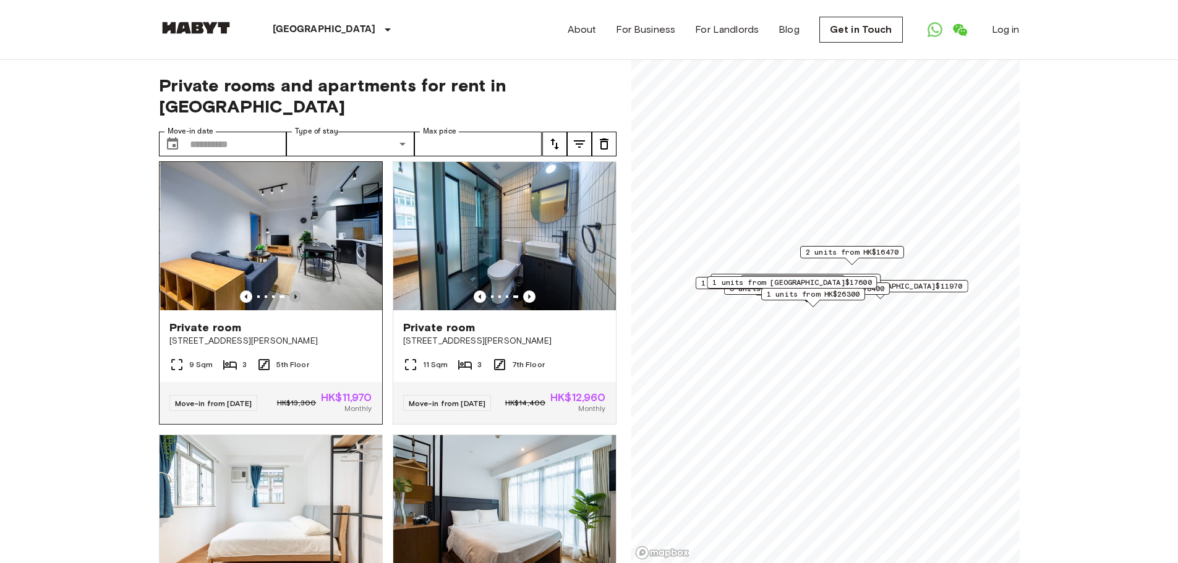
click at [296, 292] on icon "Previous image" at bounding box center [295, 297] width 12 height 12
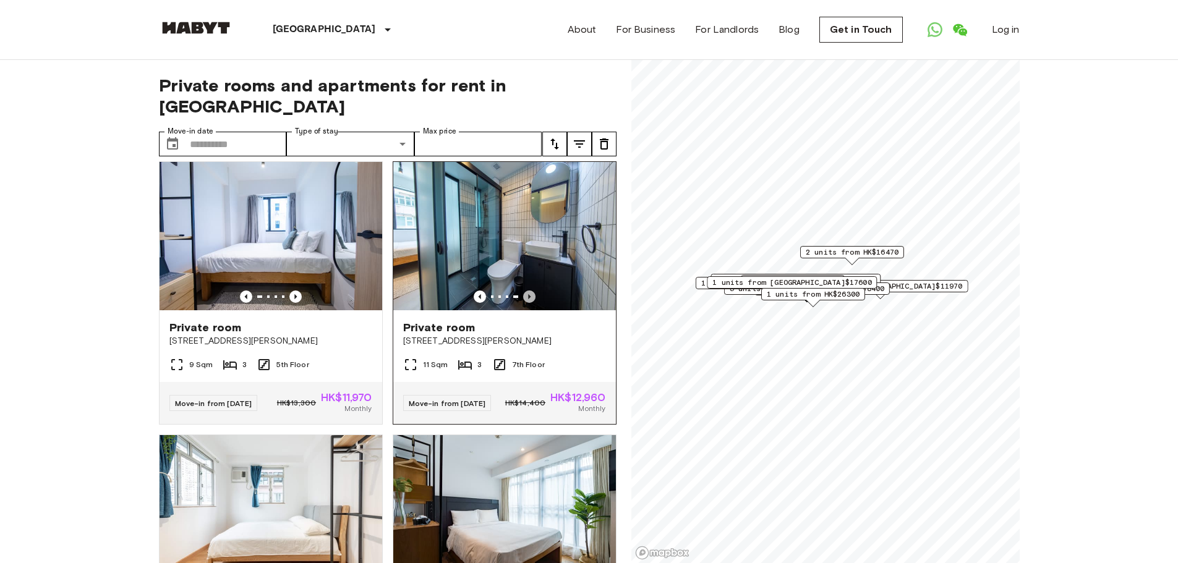
click at [528, 294] on icon "Previous image" at bounding box center [529, 296] width 2 height 5
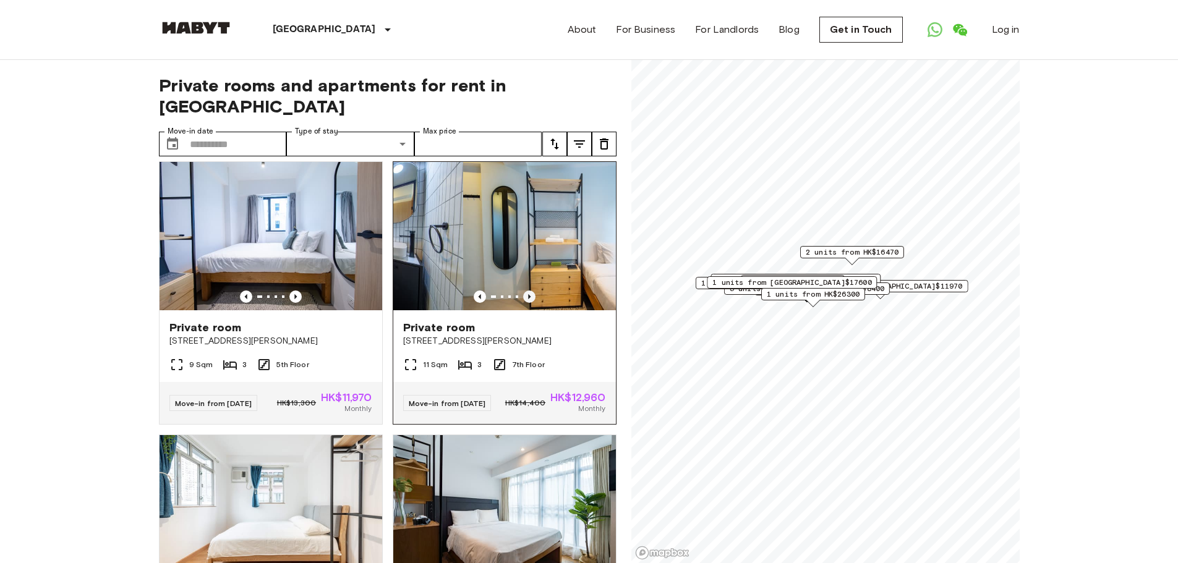
click at [528, 294] on icon "Previous image" at bounding box center [529, 296] width 2 height 5
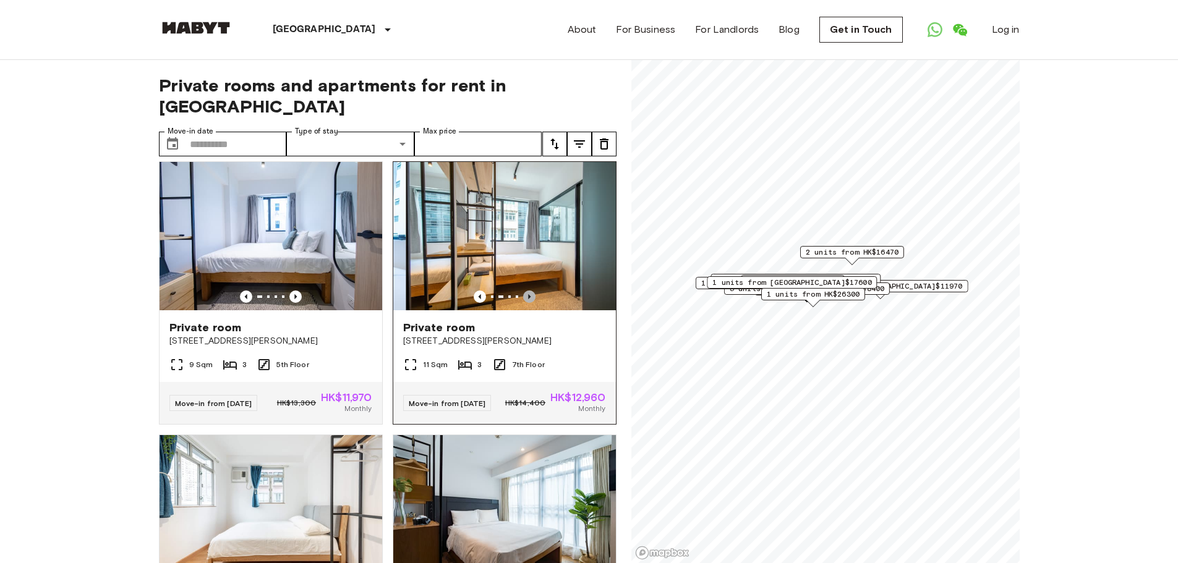
click at [528, 294] on icon "Previous image" at bounding box center [529, 296] width 2 height 5
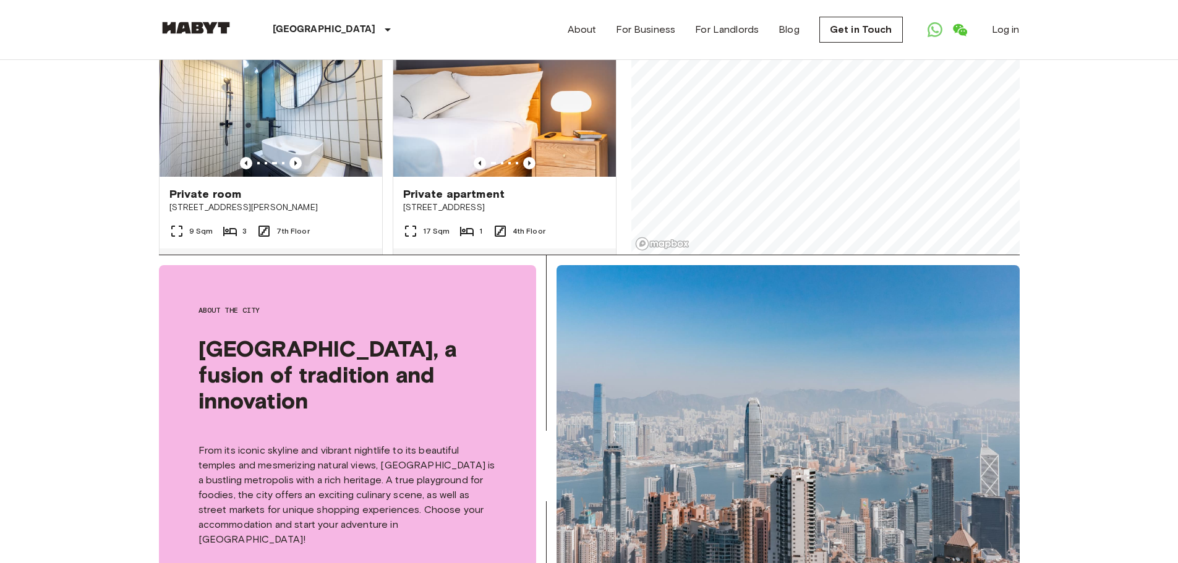
scroll to position [0, 0]
